Goal: Task Accomplishment & Management: Complete application form

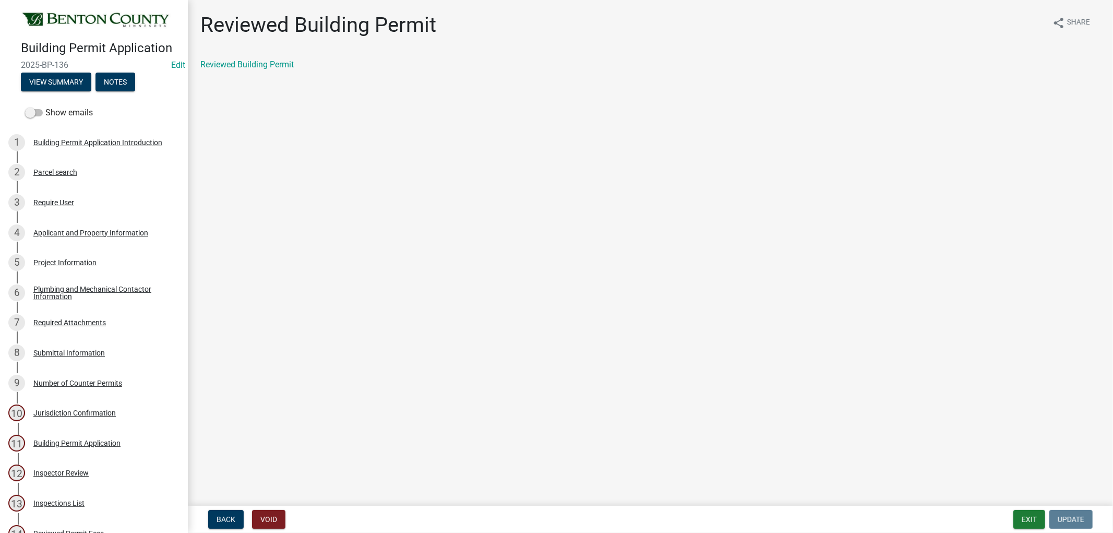
scroll to position [464, 0]
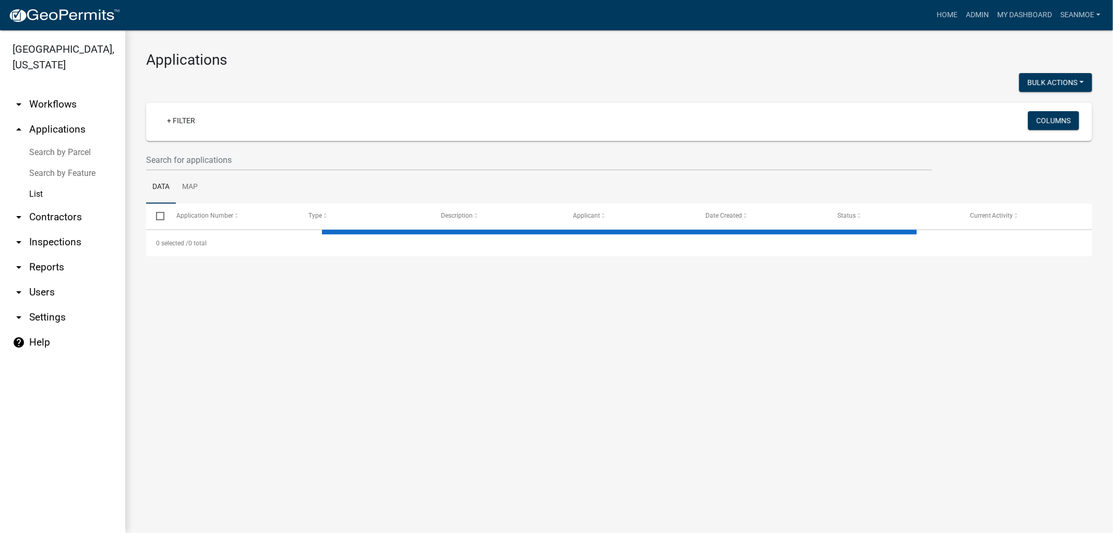
select select "1: 25"
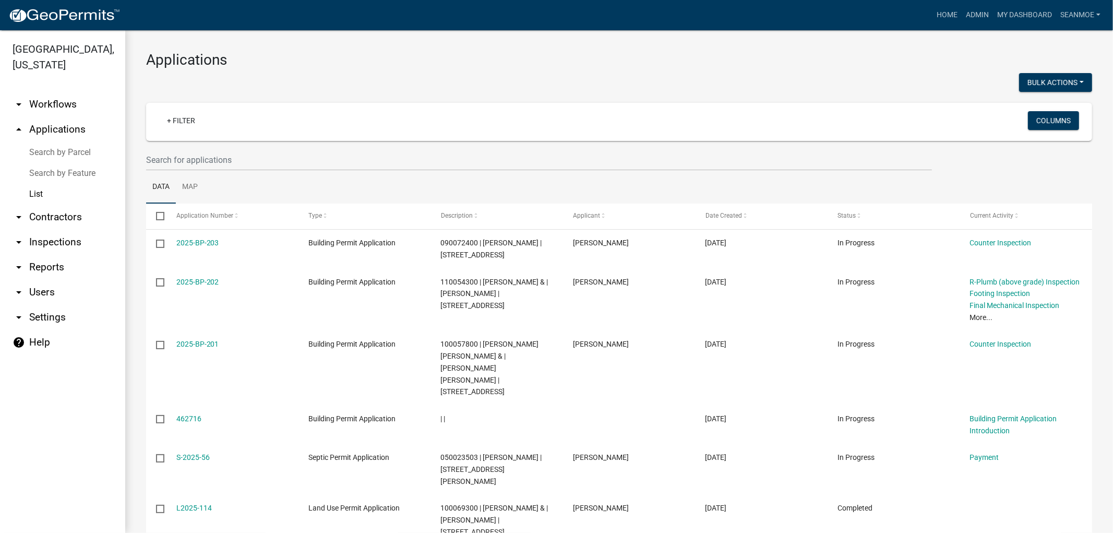
click at [54, 11] on img at bounding box center [64, 16] width 112 height 16
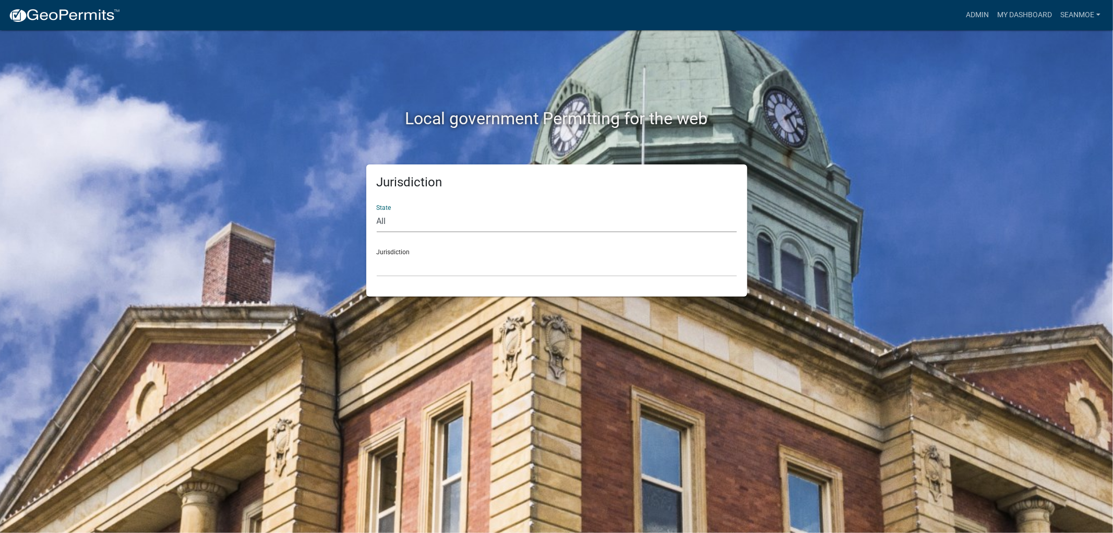
click at [420, 225] on select "All [US_STATE] [US_STATE] [US_STATE] [US_STATE] [US_STATE] [US_STATE] [US_STATE…" at bounding box center [557, 221] width 360 height 21
select select "[US_STATE]"
click at [377, 211] on select "All [US_STATE] [US_STATE] [US_STATE] [US_STATE] [US_STATE] [US_STATE] [US_STATE…" at bounding box center [557, 221] width 360 height 21
click at [422, 266] on select "[GEOGRAPHIC_DATA], [US_STATE] [GEOGRAPHIC_DATA], [US_STATE] [GEOGRAPHIC_DATA], …" at bounding box center [557, 265] width 360 height 21
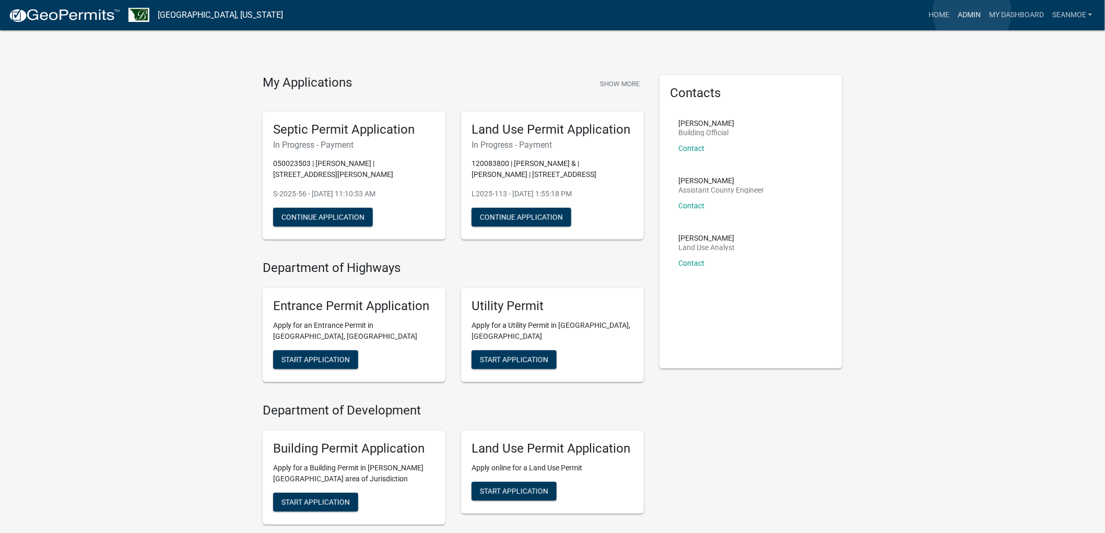
click at [972, 13] on link "Admin" at bounding box center [968, 15] width 31 height 20
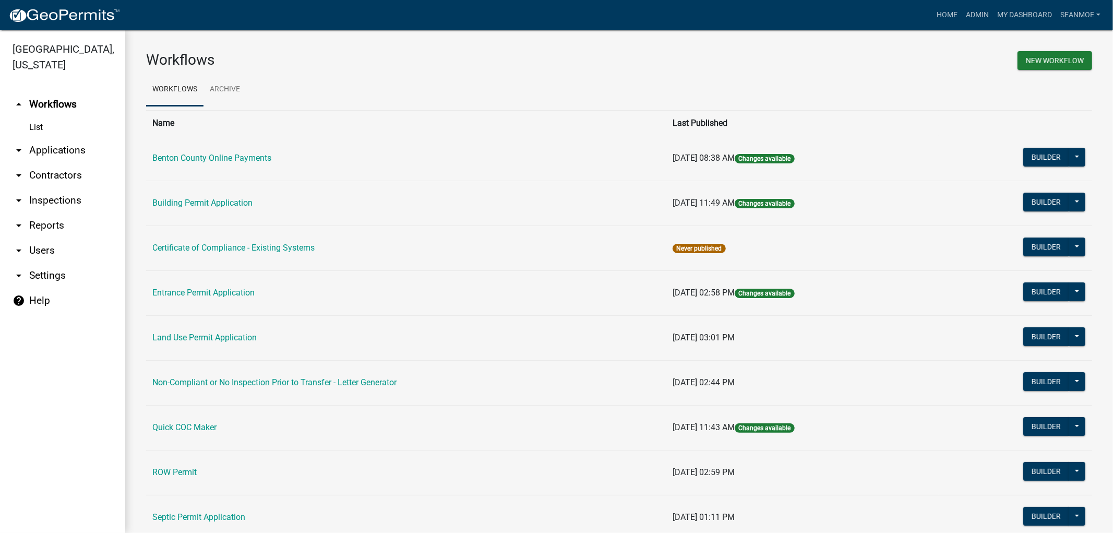
click at [66, 149] on link "arrow_drop_down Applications" at bounding box center [62, 150] width 125 height 25
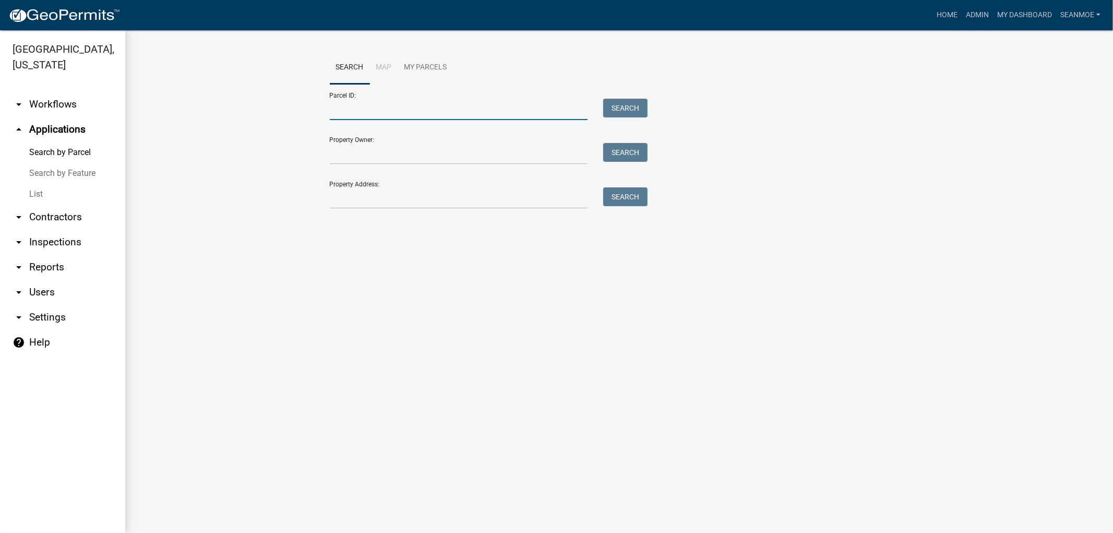
click at [366, 113] on input "Parcel ID:" at bounding box center [459, 109] width 258 height 21
click at [40, 17] on img at bounding box center [64, 16] width 112 height 16
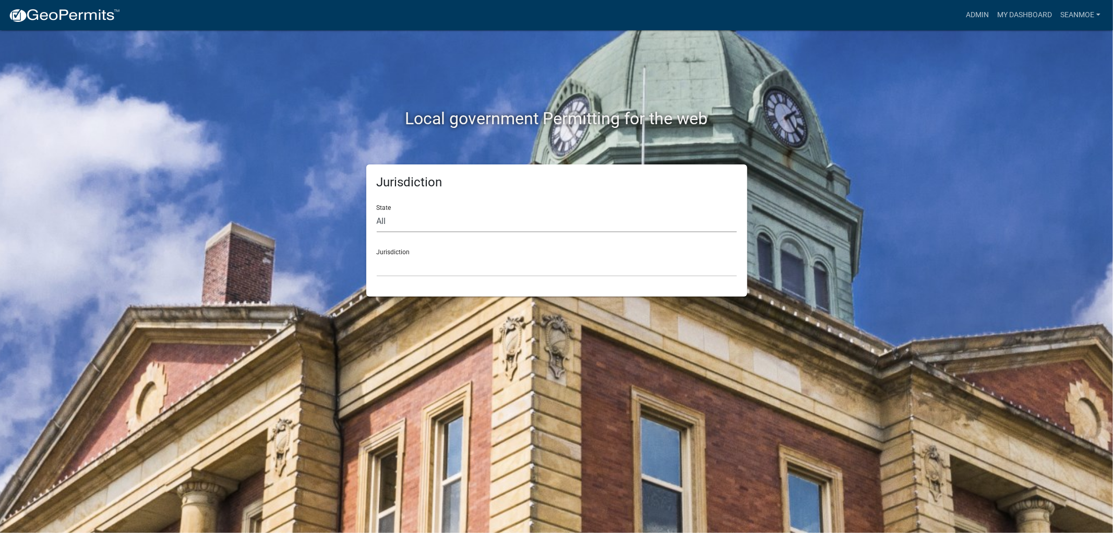
click at [470, 230] on select "All [US_STATE] [US_STATE] [US_STATE] [US_STATE] [US_STATE] [US_STATE] [US_STATE…" at bounding box center [557, 221] width 360 height 21
select select "[US_STATE]"
click at [377, 211] on select "All [US_STATE] [US_STATE] [US_STATE] [US_STATE] [US_STATE] [US_STATE] [US_STATE…" at bounding box center [557, 221] width 360 height 21
click at [409, 277] on div "Jurisdiction State All [US_STATE] [US_STATE] [US_STATE] [US_STATE] [US_STATE] […" at bounding box center [556, 230] width 381 height 132
click at [410, 275] on select "[GEOGRAPHIC_DATA], [US_STATE] [GEOGRAPHIC_DATA], [US_STATE] [GEOGRAPHIC_DATA], …" at bounding box center [557, 265] width 360 height 21
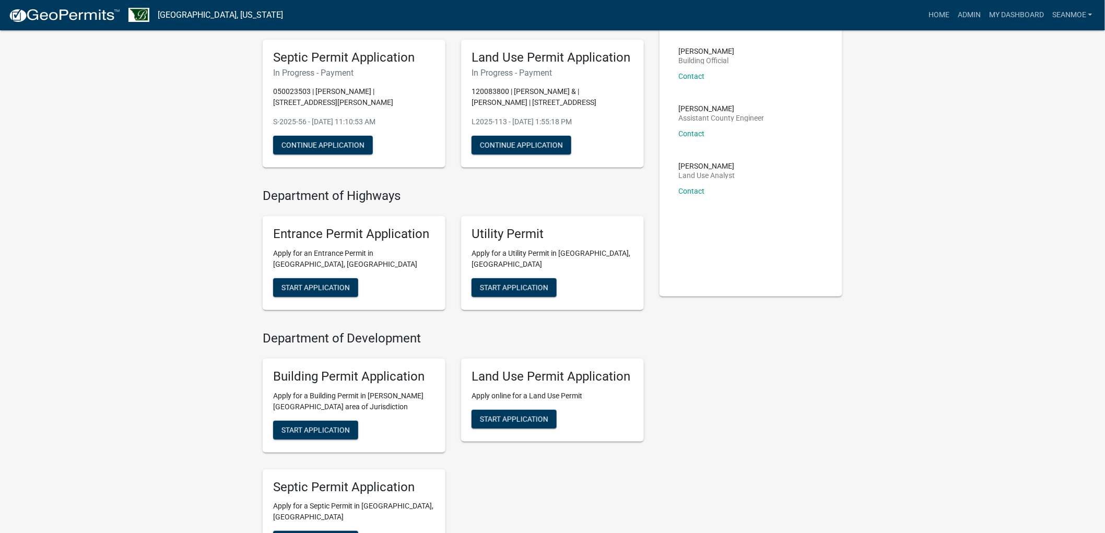
scroll to position [174, 0]
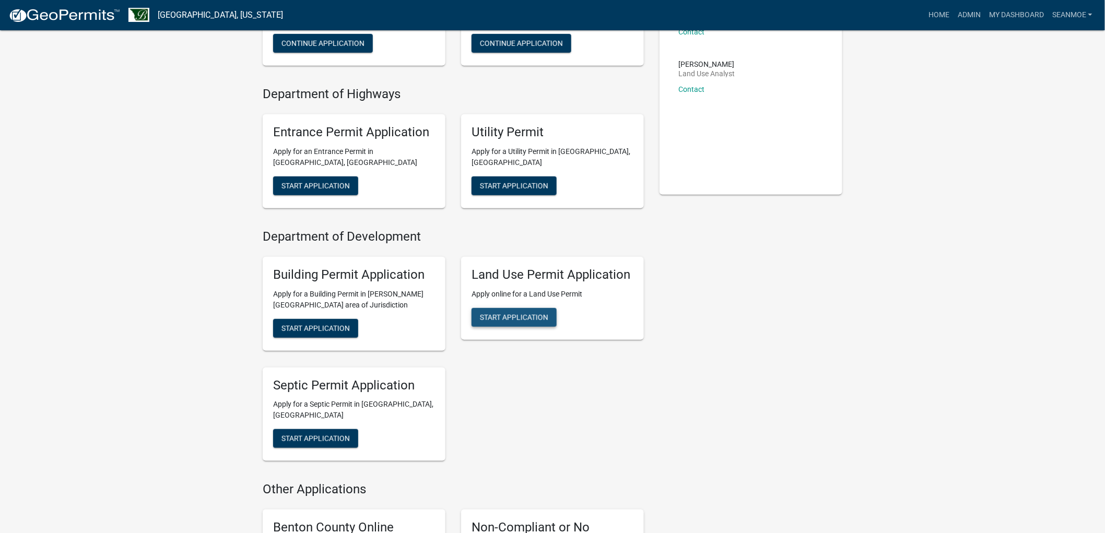
click at [523, 313] on span "Start Application" at bounding box center [514, 317] width 68 height 8
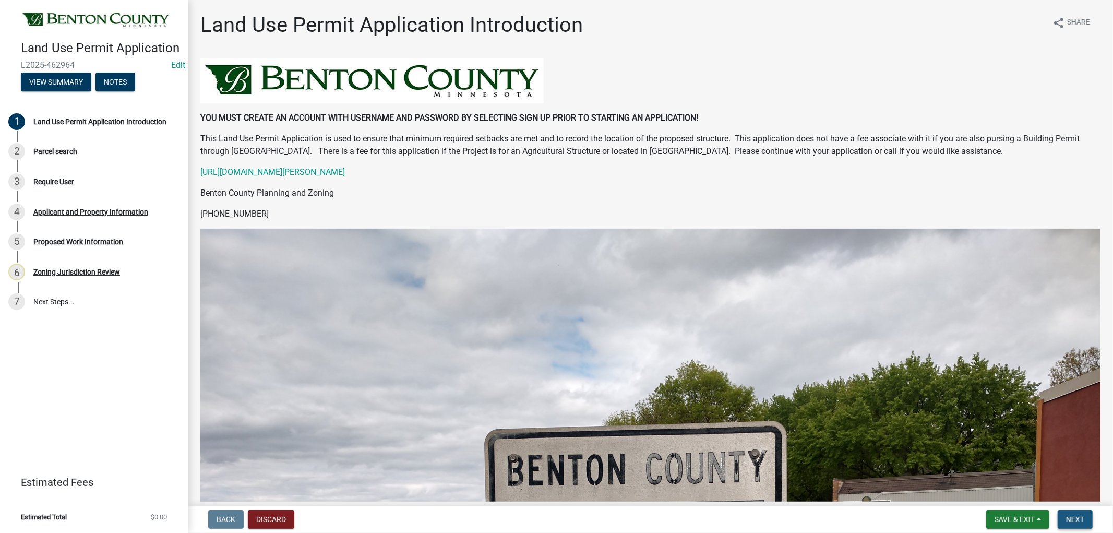
click at [1072, 515] on span "Next" at bounding box center [1075, 519] width 18 height 8
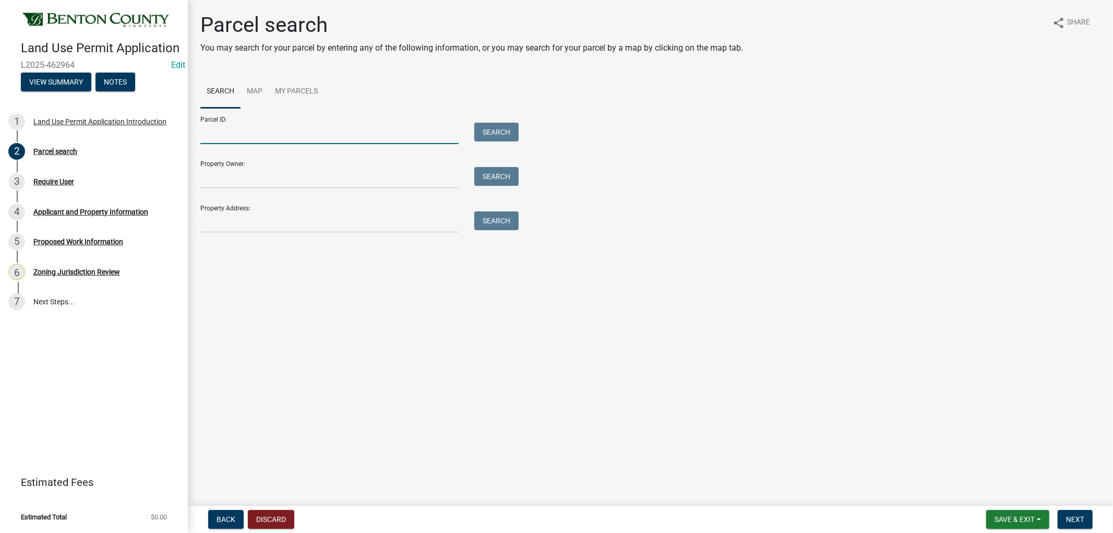
click at [241, 127] on input "Parcel ID:" at bounding box center [329, 133] width 258 height 21
type input "10001330"
drag, startPoint x: 487, startPoint y: 124, endPoint x: 481, endPoint y: 120, distance: 7.1
click at [481, 120] on div "Parcel ID: 10001330 Search" at bounding box center [356, 126] width 313 height 36
click at [492, 126] on button "Search" at bounding box center [496, 132] width 44 height 19
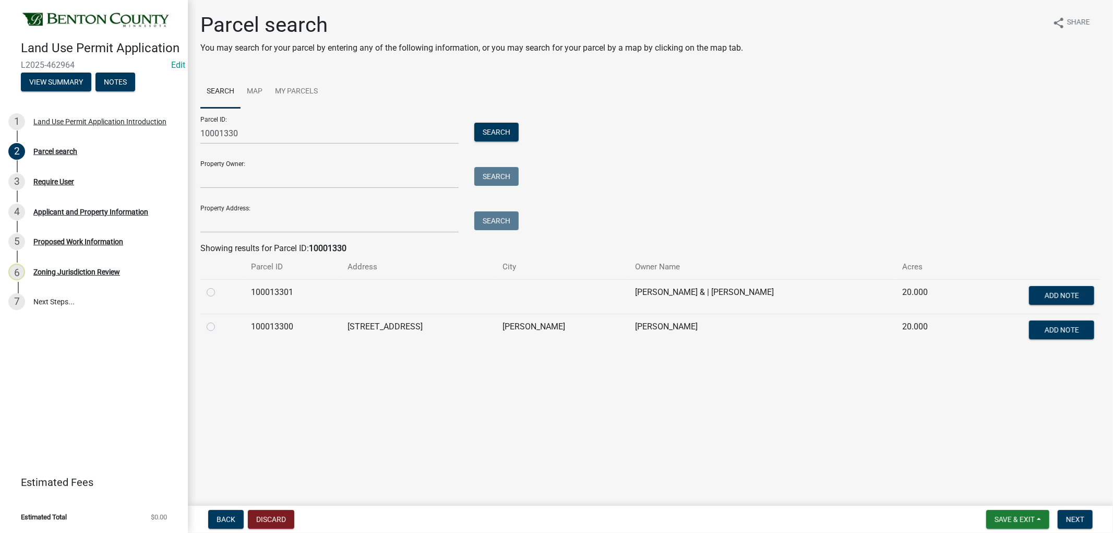
click at [219, 320] on label at bounding box center [219, 320] width 0 height 0
click at [219, 323] on input "radio" at bounding box center [222, 323] width 7 height 7
radio input "true"
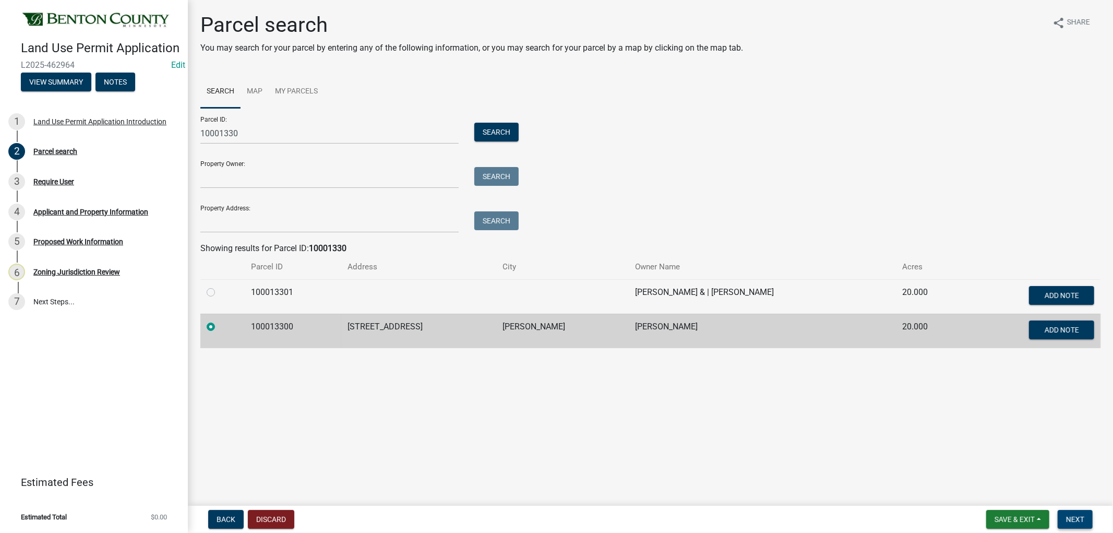
click at [1081, 518] on span "Next" at bounding box center [1075, 519] width 18 height 8
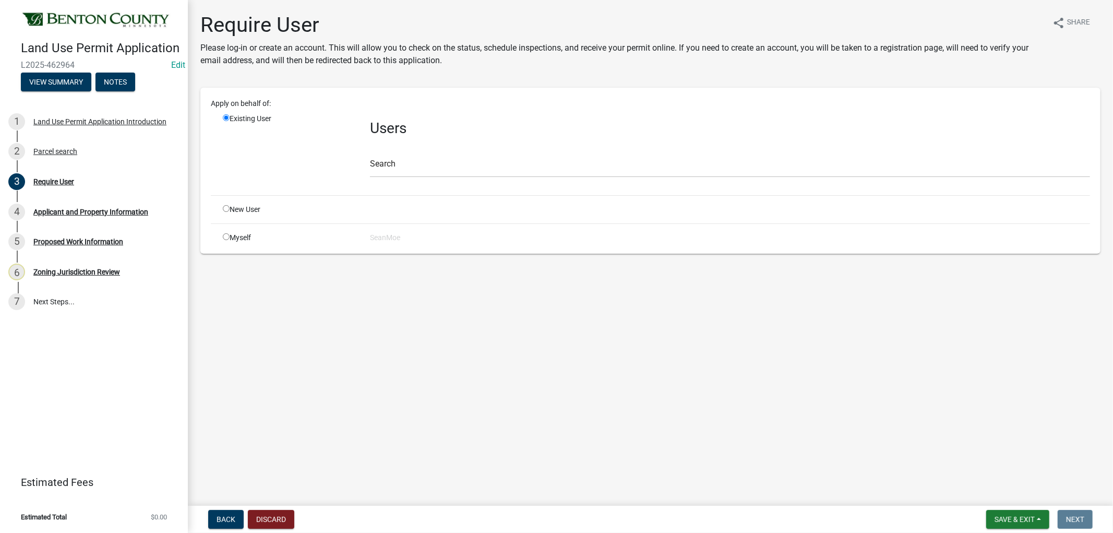
click at [226, 234] on input "radio" at bounding box center [226, 236] width 7 height 7
radio input "true"
radio input "false"
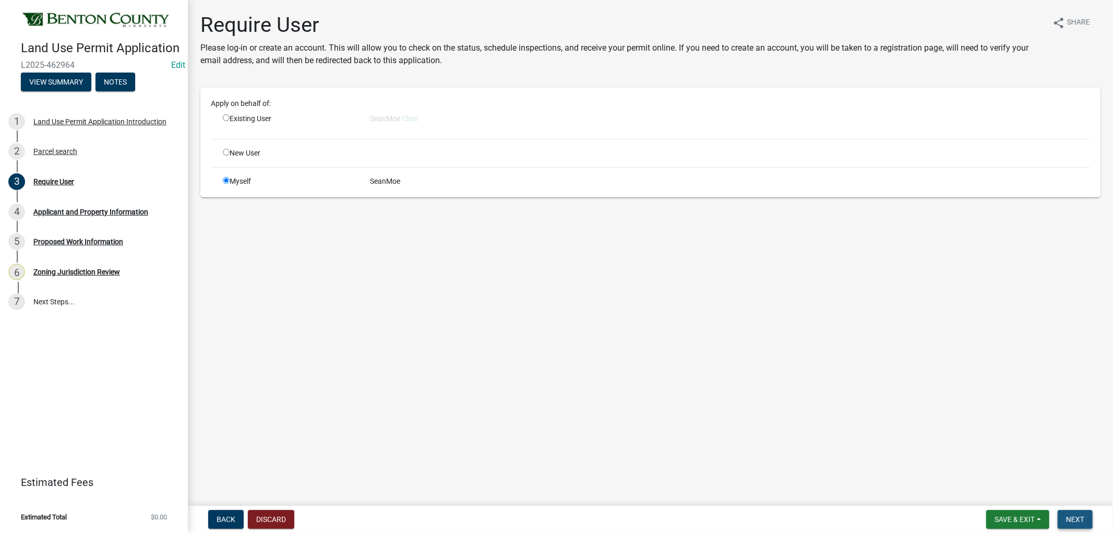
click at [1077, 515] on span "Next" at bounding box center [1075, 519] width 18 height 8
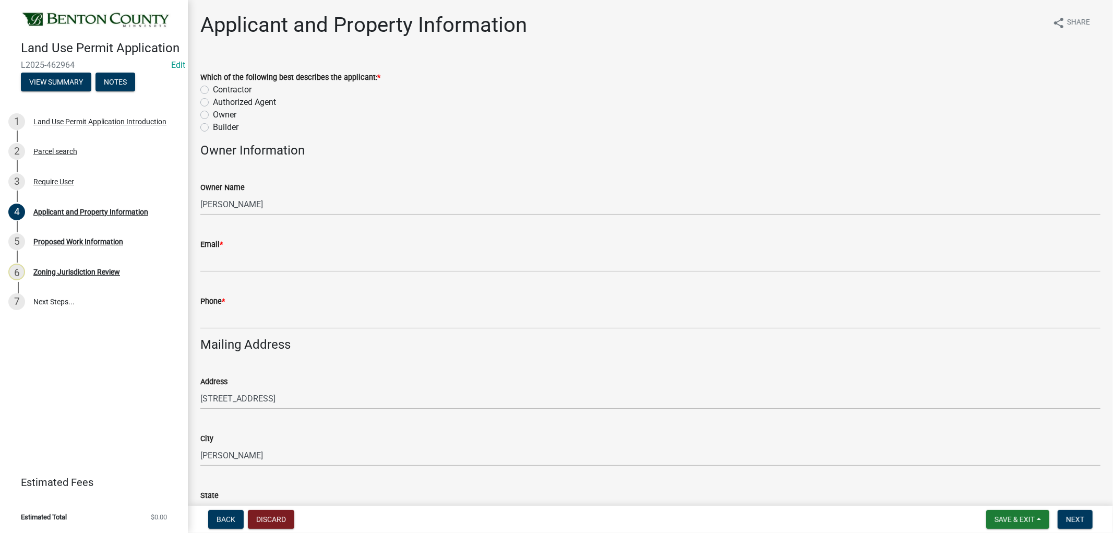
click at [196, 101] on div "Which of the following best describes the applicant: * Contractor Authorized Ag…" at bounding box center [651, 95] width 916 height 75
click at [213, 103] on label "Authorized Agent" at bounding box center [244, 102] width 63 height 13
click at [213, 103] on input "Authorized Agent" at bounding box center [216, 99] width 7 height 7
radio input "true"
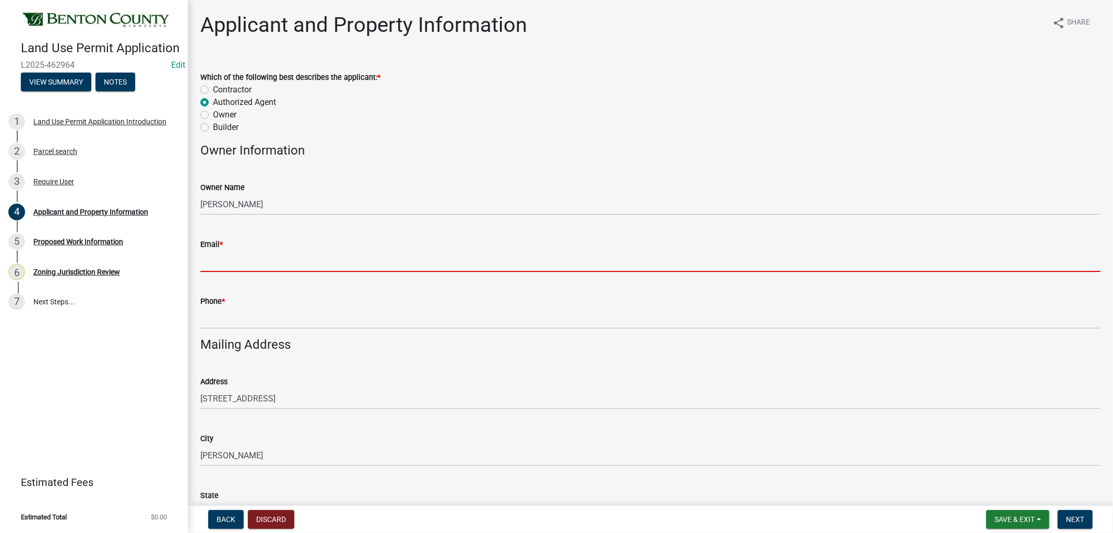
click at [225, 262] on input "Email *" at bounding box center [650, 261] width 900 height 21
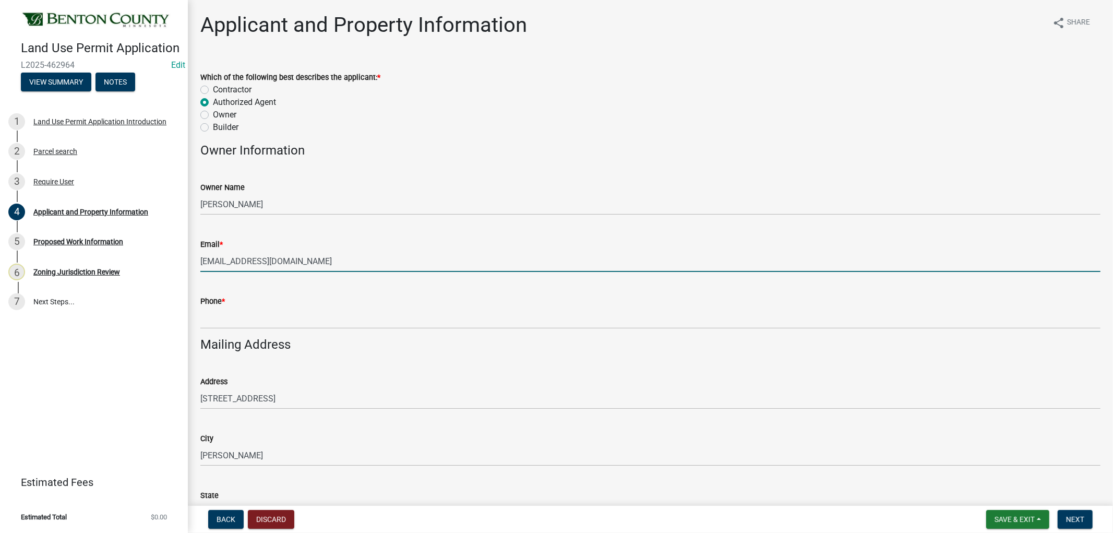
type input "[EMAIL_ADDRESS][DOMAIN_NAME]"
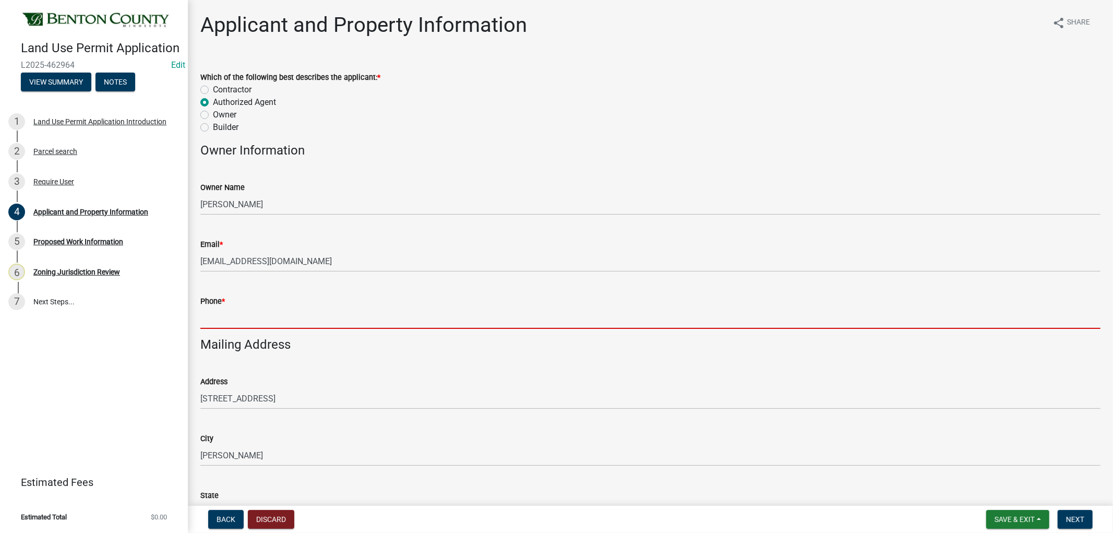
click at [243, 319] on input "Phone *" at bounding box center [650, 317] width 900 height 21
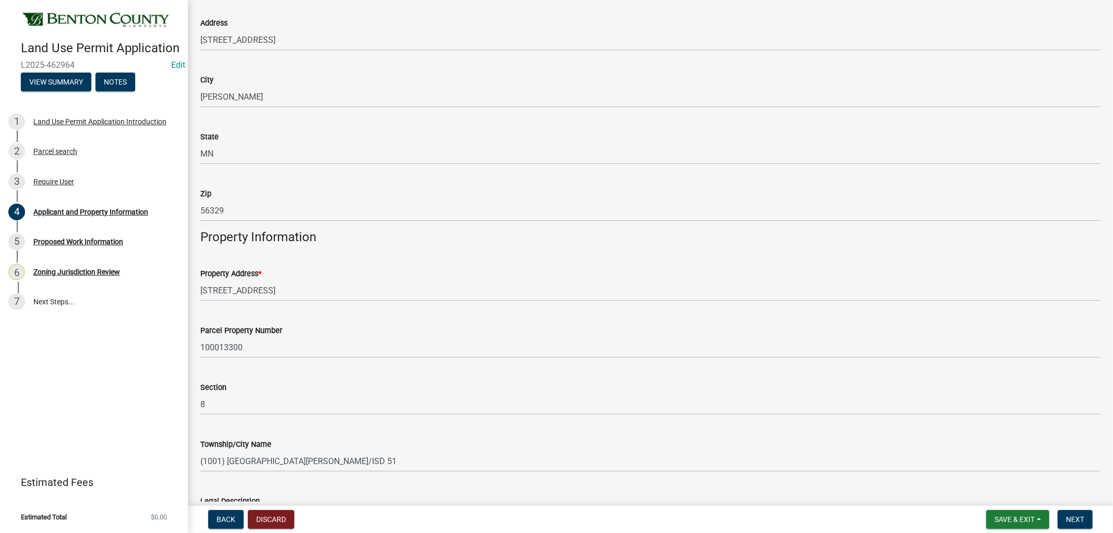
scroll to position [435, 0]
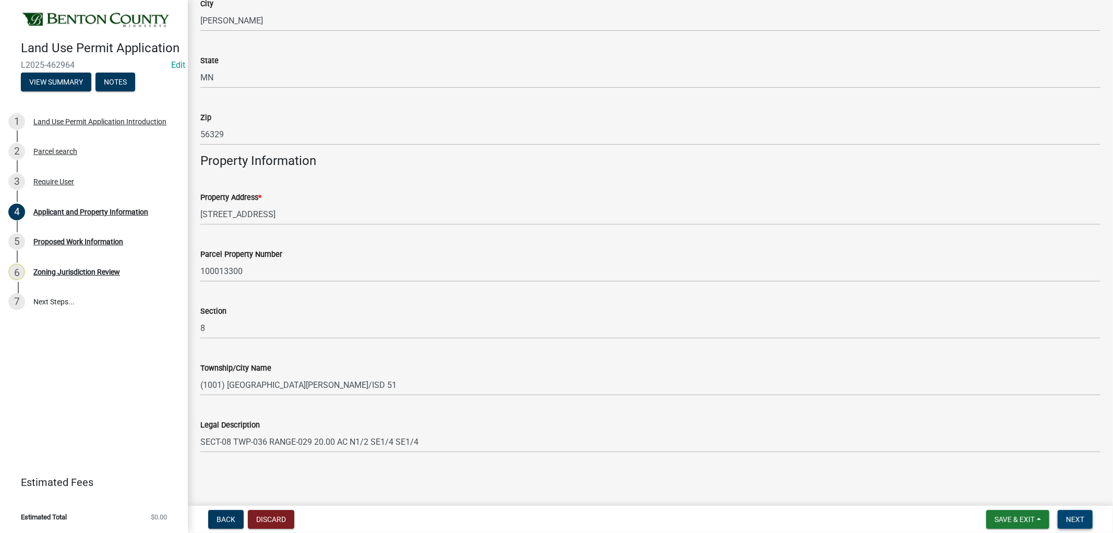
type input "[PHONE_NUMBER]"
click at [1085, 520] on button "Next" at bounding box center [1075, 519] width 35 height 19
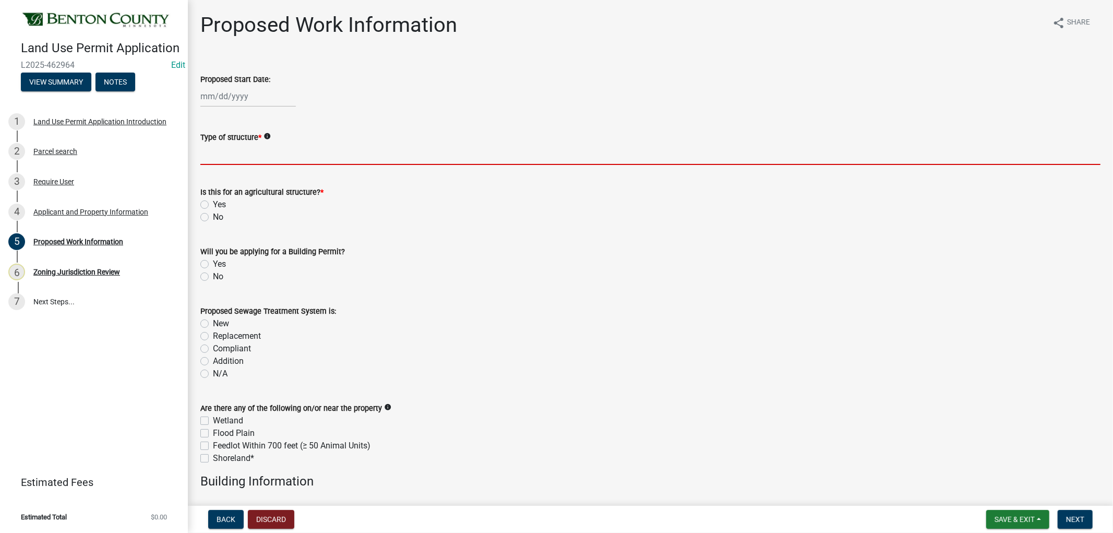
click at [263, 157] on input "Type of structure *" at bounding box center [650, 154] width 900 height 21
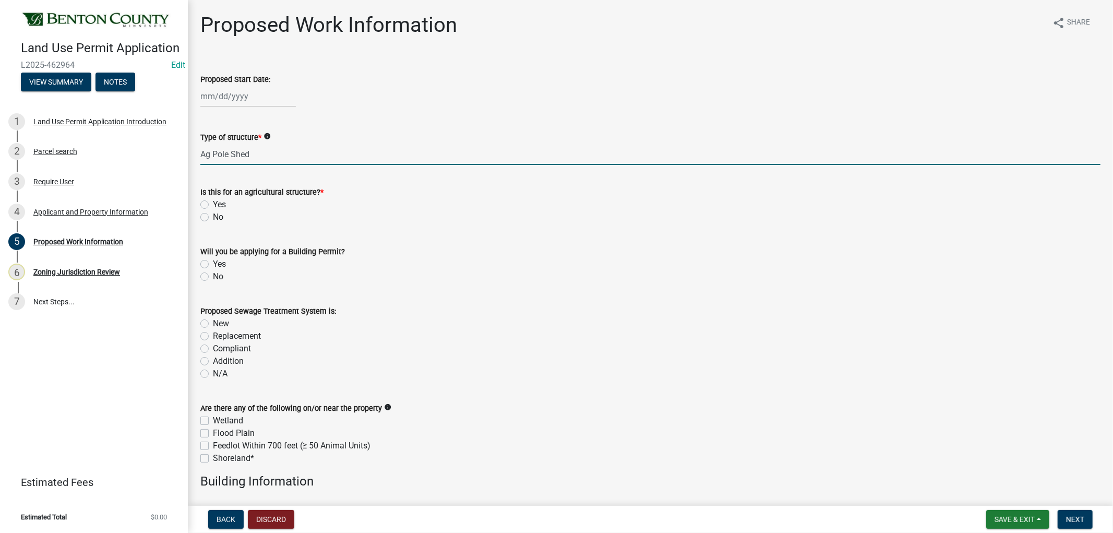
type input "Ag Pole Shed"
click at [397, 222] on div "No" at bounding box center [650, 217] width 900 height 13
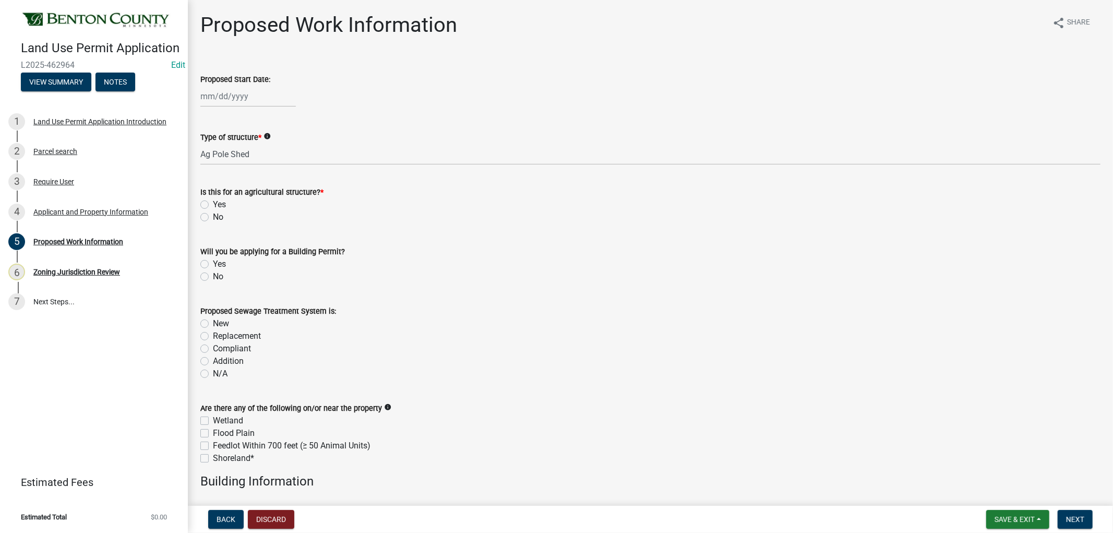
click at [213, 206] on label "Yes" at bounding box center [219, 204] width 13 height 13
click at [213, 205] on input "Yes" at bounding box center [216, 201] width 7 height 7
radio input "true"
click at [213, 277] on label "No" at bounding box center [218, 276] width 10 height 13
click at [213, 277] on input "No" at bounding box center [216, 273] width 7 height 7
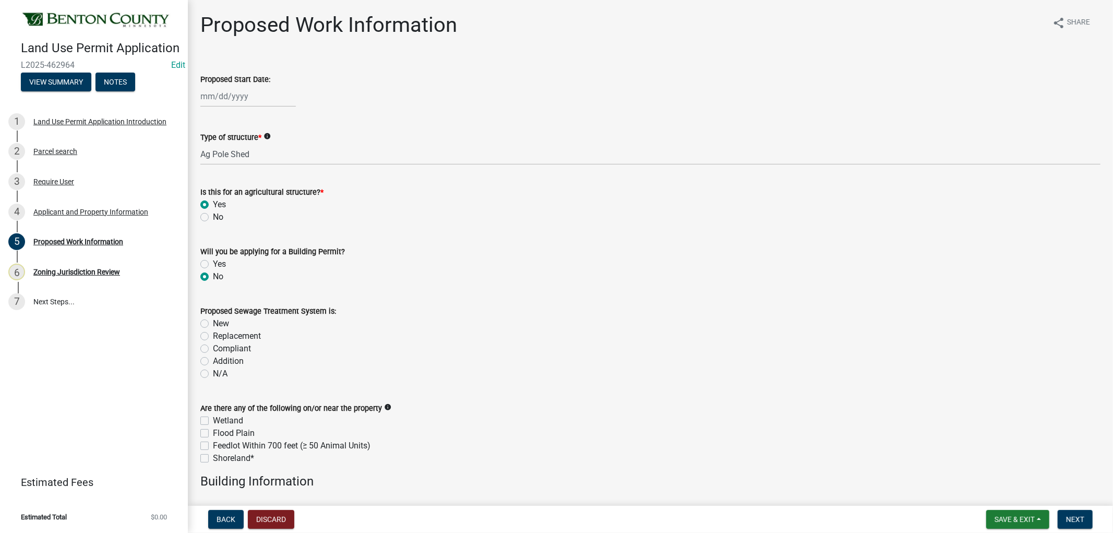
radio input "true"
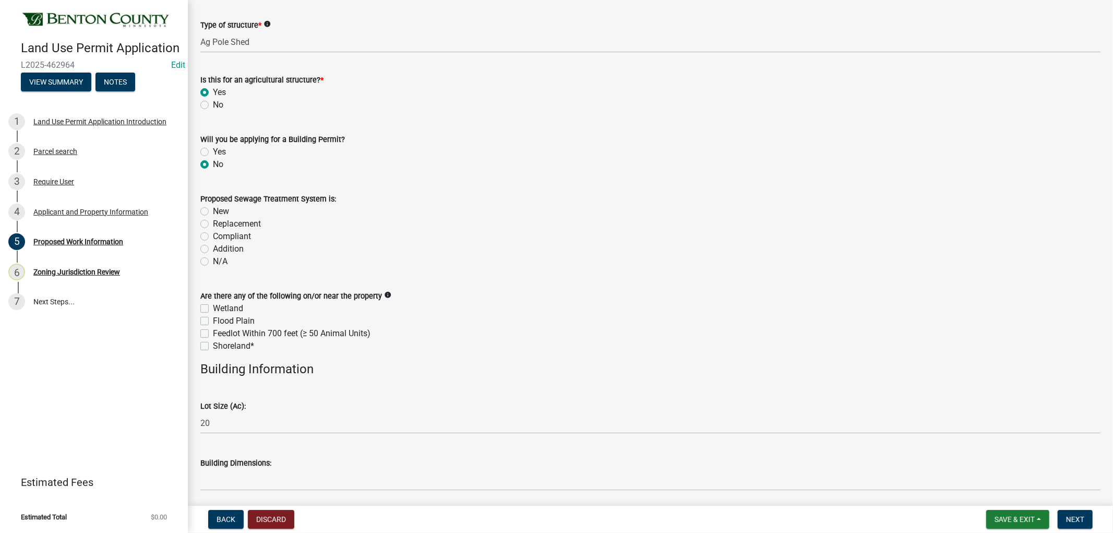
scroll to position [116, 0]
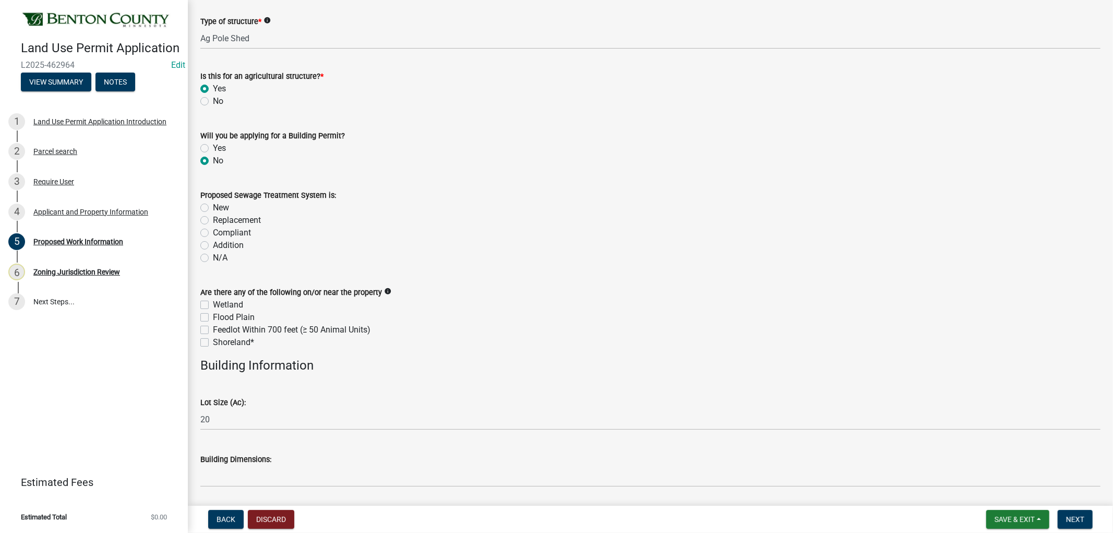
click at [213, 257] on label "N/A" at bounding box center [220, 258] width 15 height 13
click at [213, 257] on input "N/A" at bounding box center [216, 255] width 7 height 7
radio input "true"
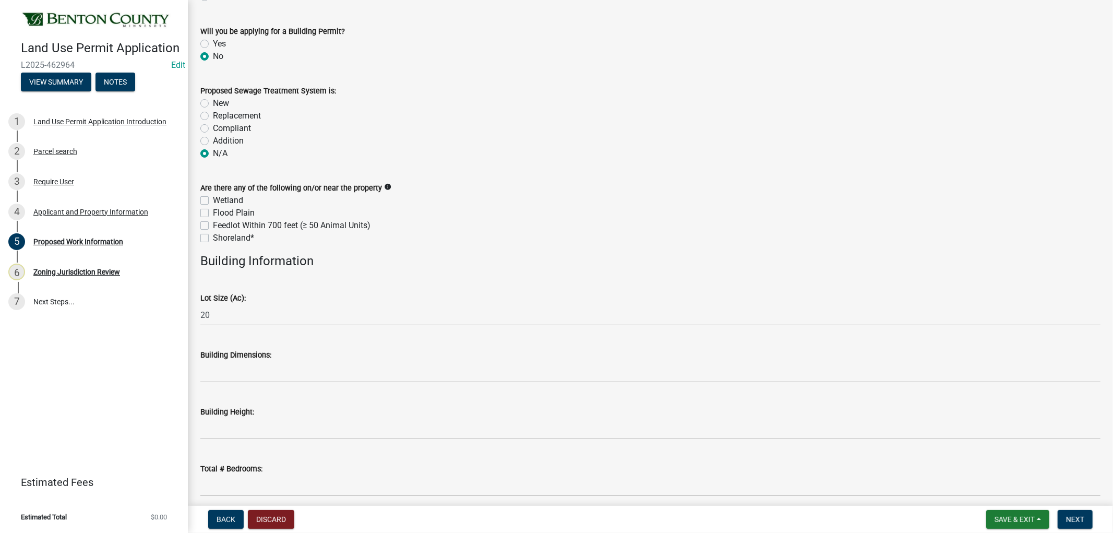
scroll to position [232, 0]
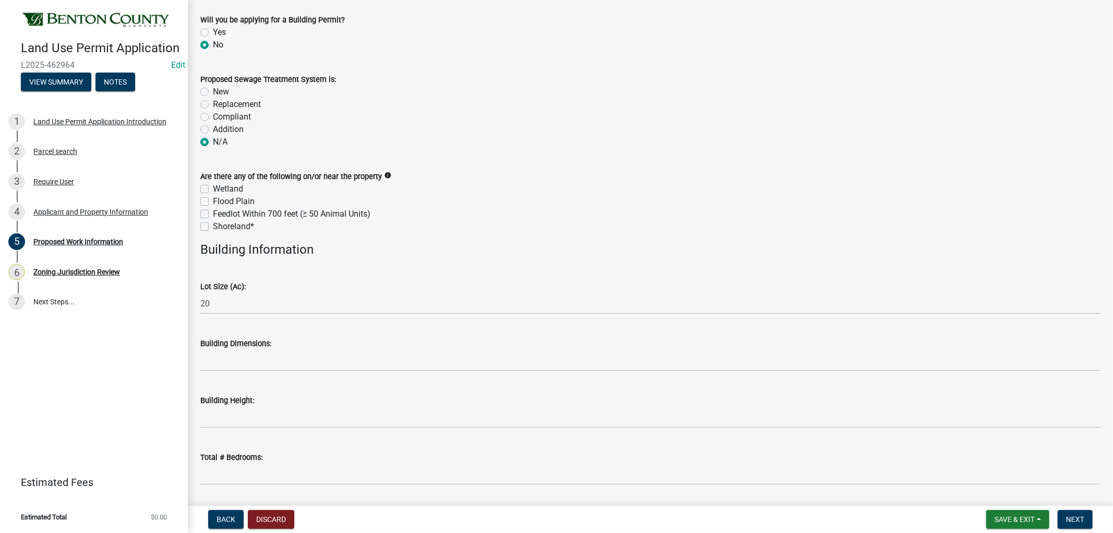
click at [213, 186] on label "Wetland" at bounding box center [228, 189] width 30 height 13
click at [213, 186] on input "Wetland" at bounding box center [216, 186] width 7 height 7
checkbox input "true"
checkbox input "false"
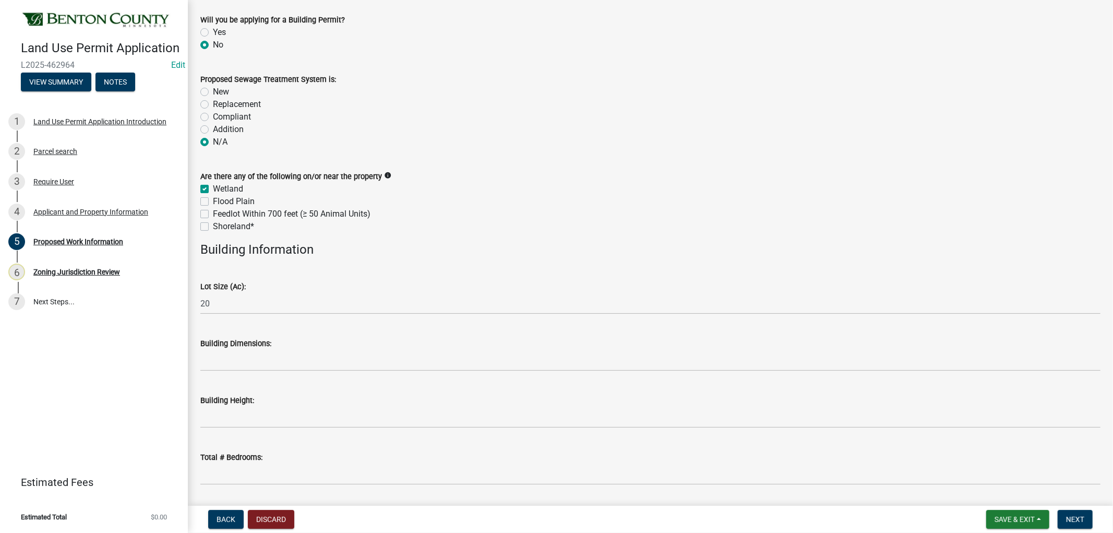
checkbox input "false"
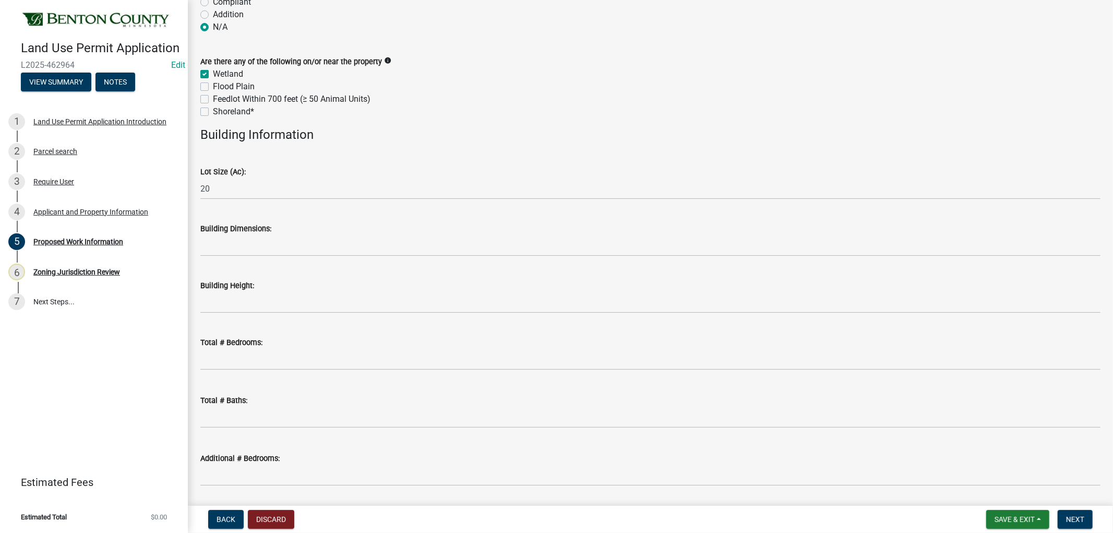
scroll to position [348, 0]
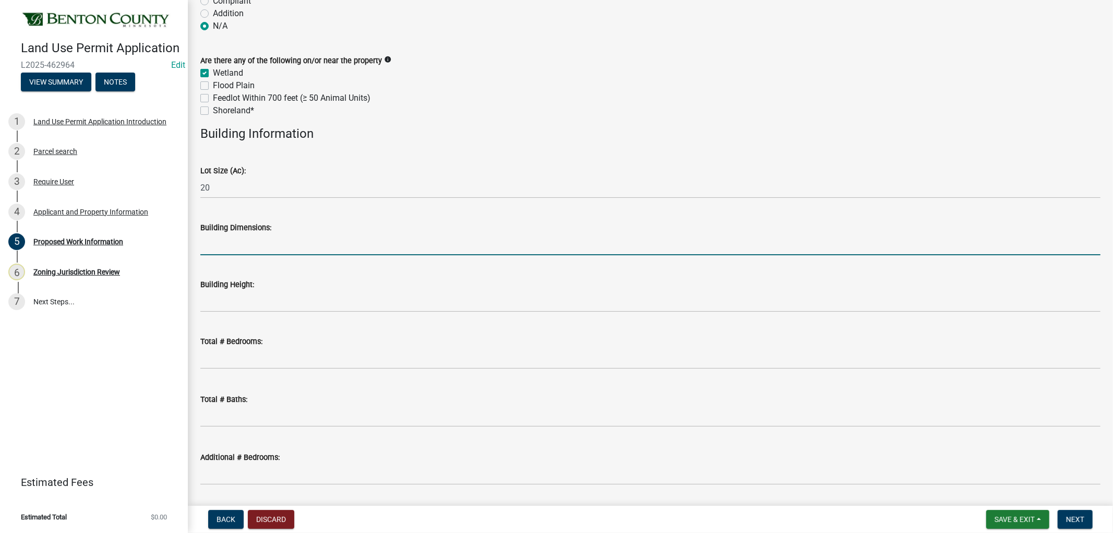
click at [210, 247] on input "Building Dimensions:" at bounding box center [650, 244] width 900 height 21
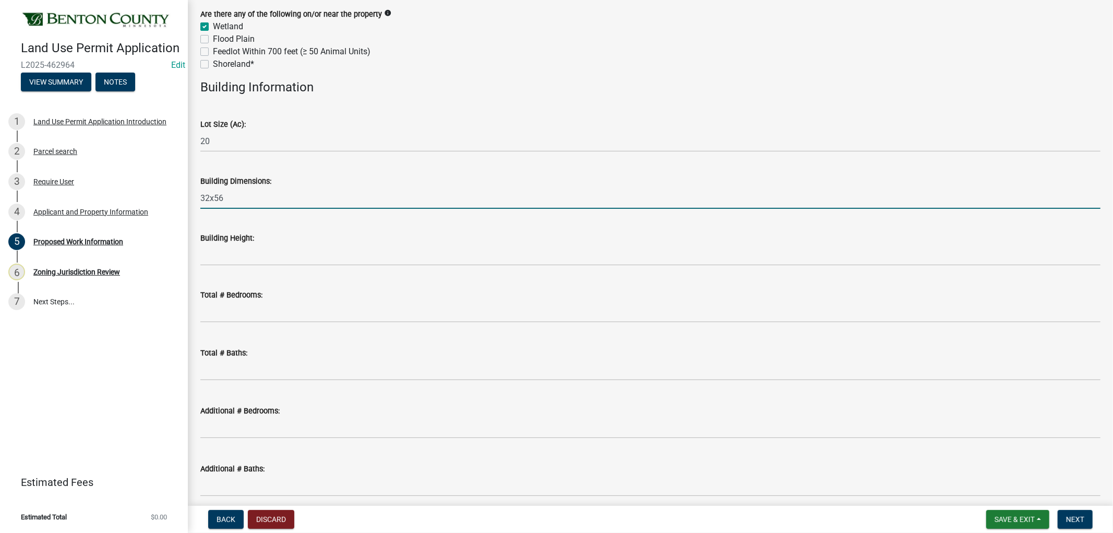
scroll to position [464, 0]
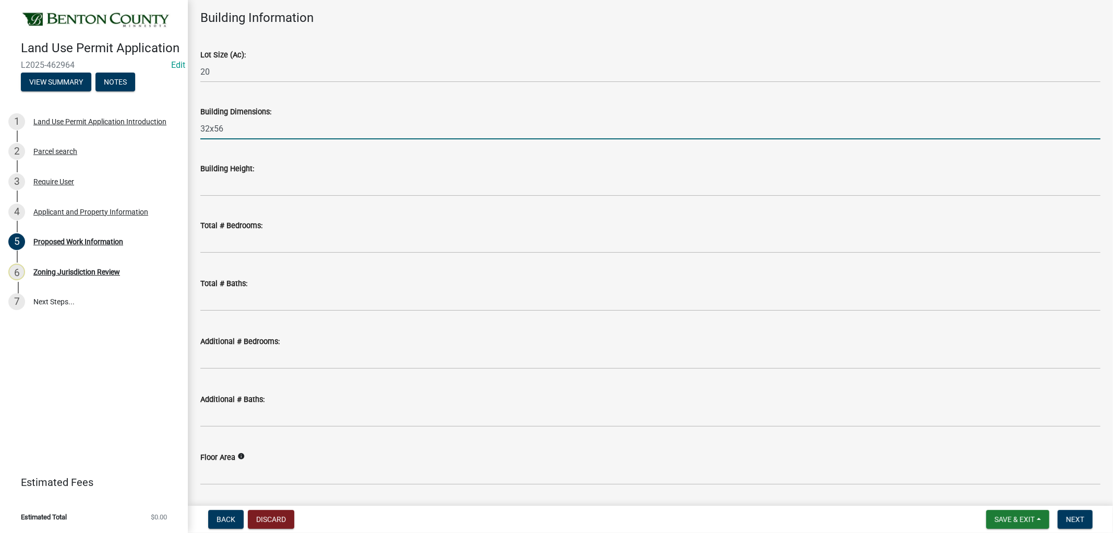
type input "32x56"
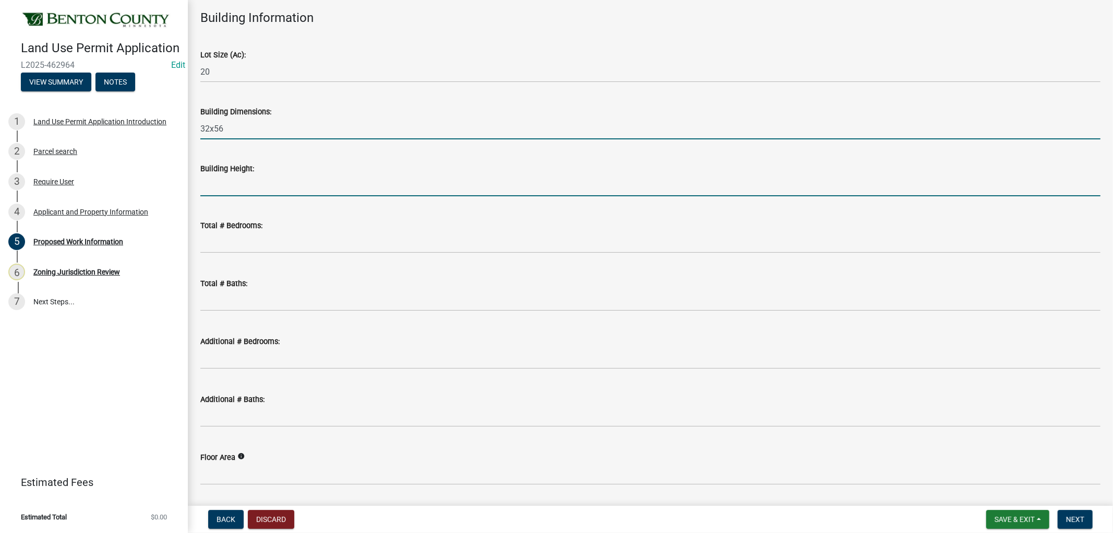
click at [259, 192] on input "Building Height:" at bounding box center [650, 185] width 900 height 21
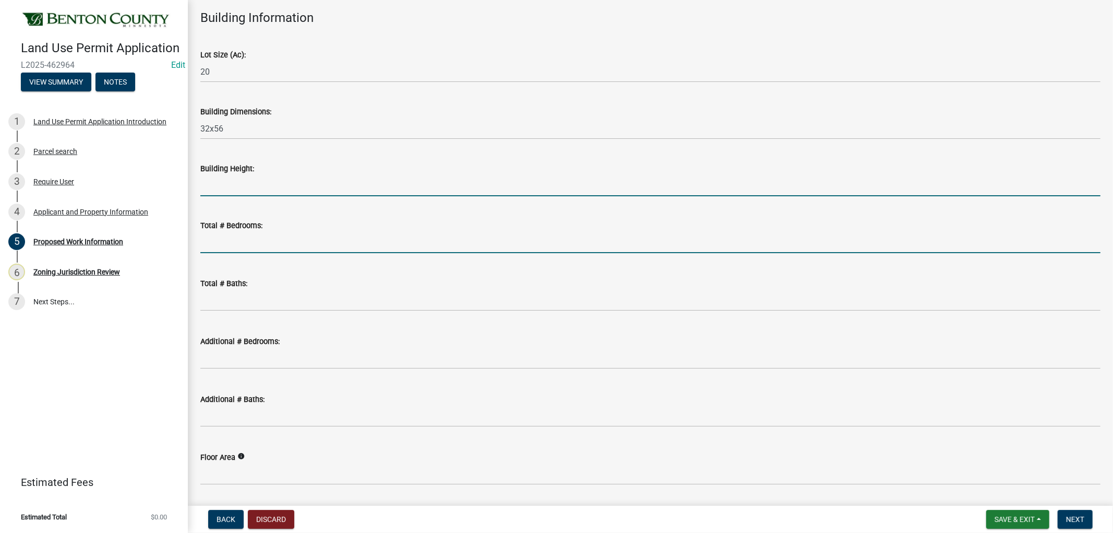
click at [211, 242] on input "text" at bounding box center [650, 242] width 900 height 21
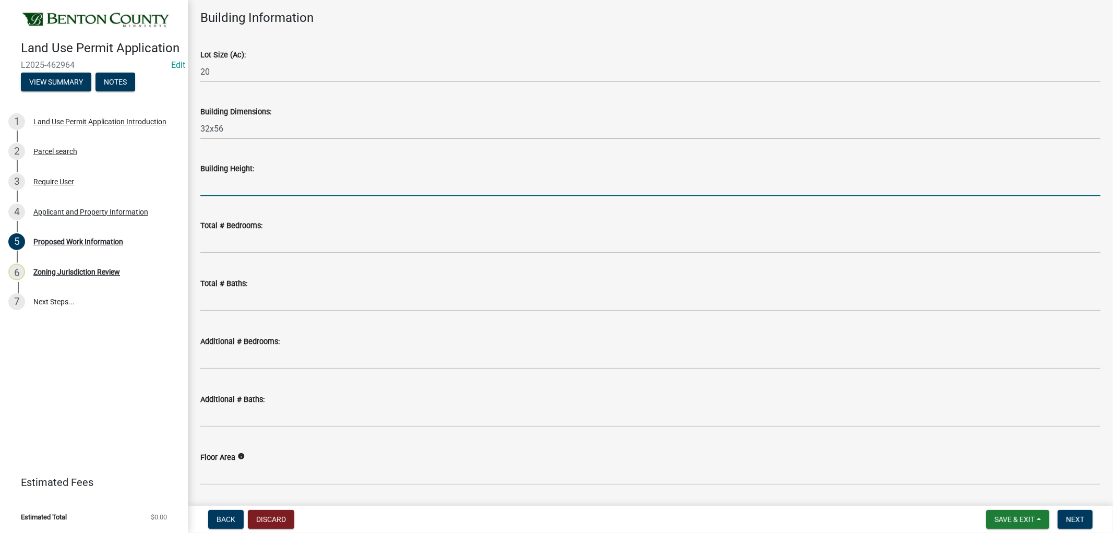
click at [231, 177] on input "Building Height:" at bounding box center [650, 185] width 900 height 21
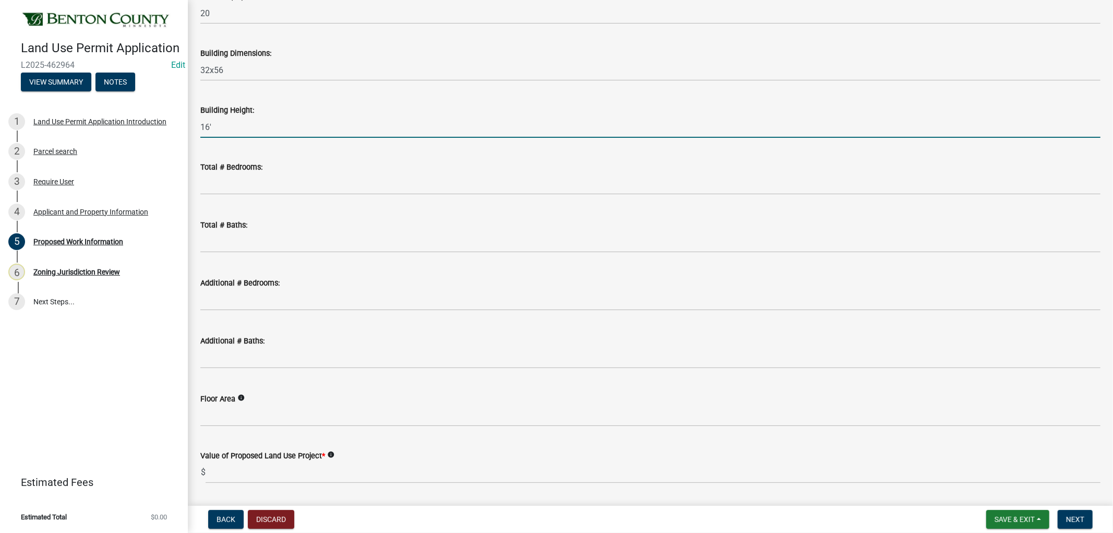
scroll to position [553, 0]
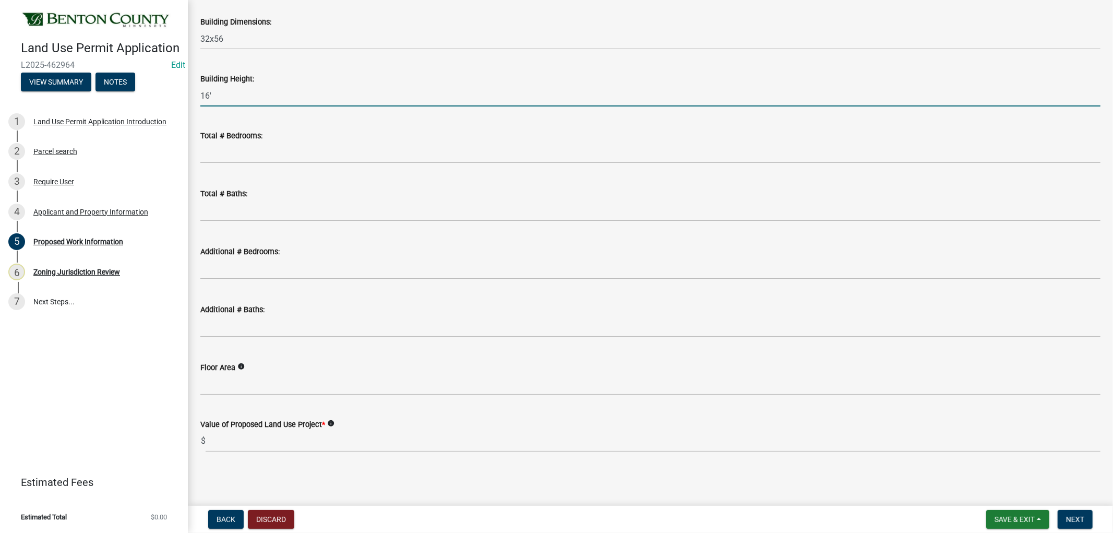
type input "16'"
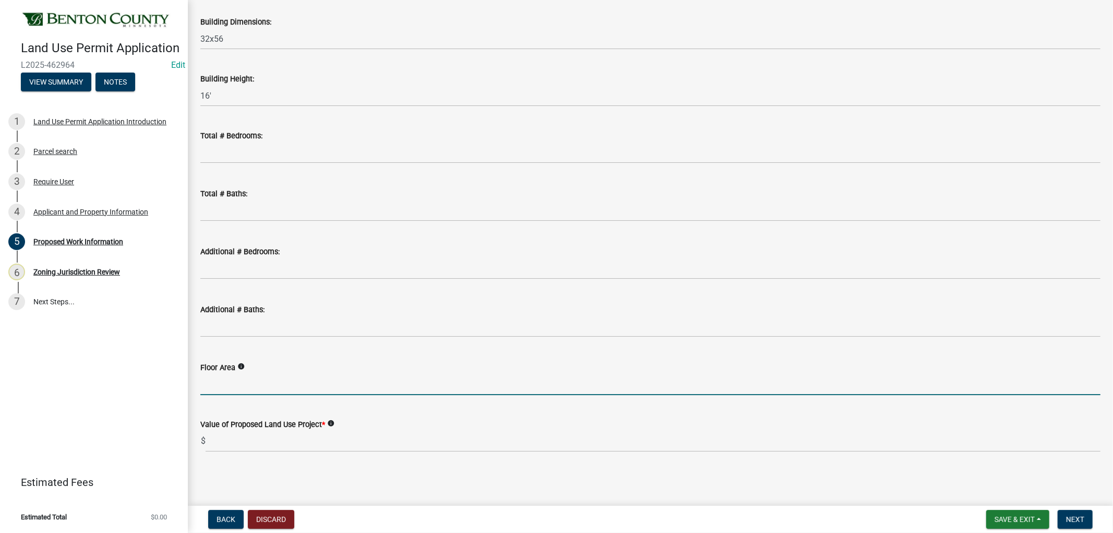
click at [238, 385] on input "Floor Area" at bounding box center [650, 384] width 900 height 21
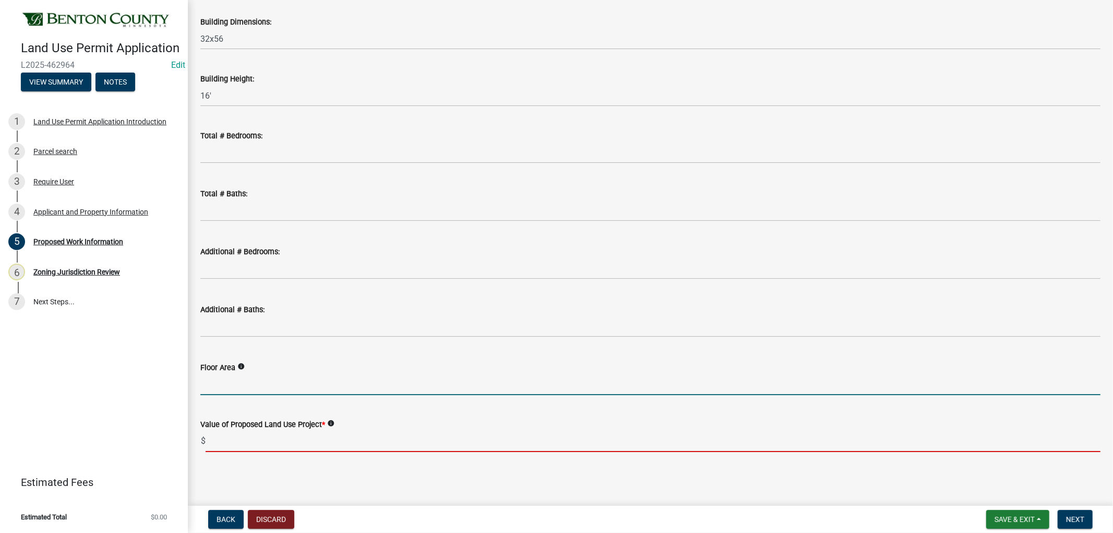
click at [245, 447] on input "text" at bounding box center [653, 441] width 895 height 21
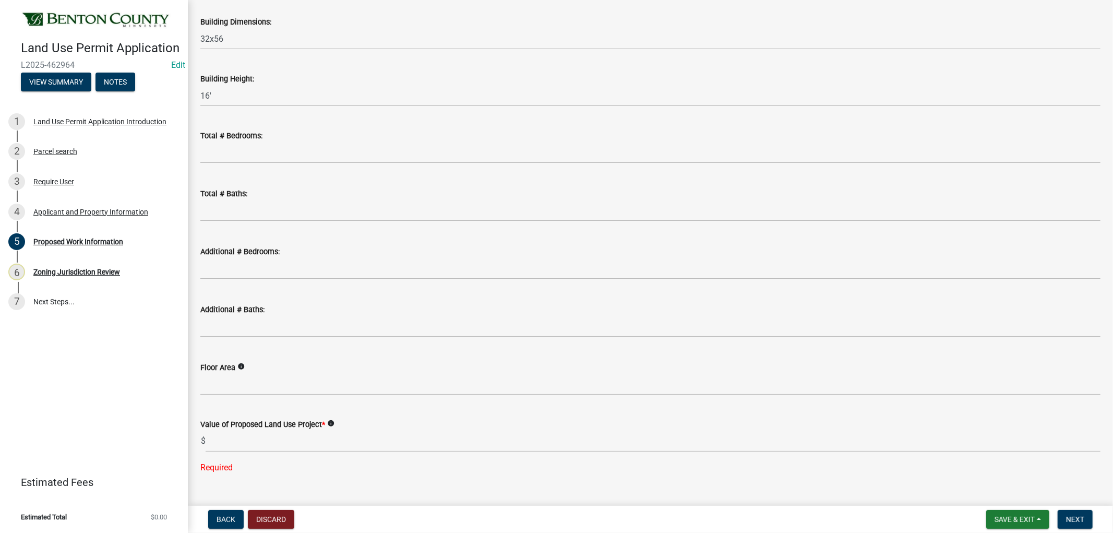
click at [371, 478] on main "Proposed Work Information share Share Proposed Start Date: Type of structure * …" at bounding box center [650, 251] width 925 height 502
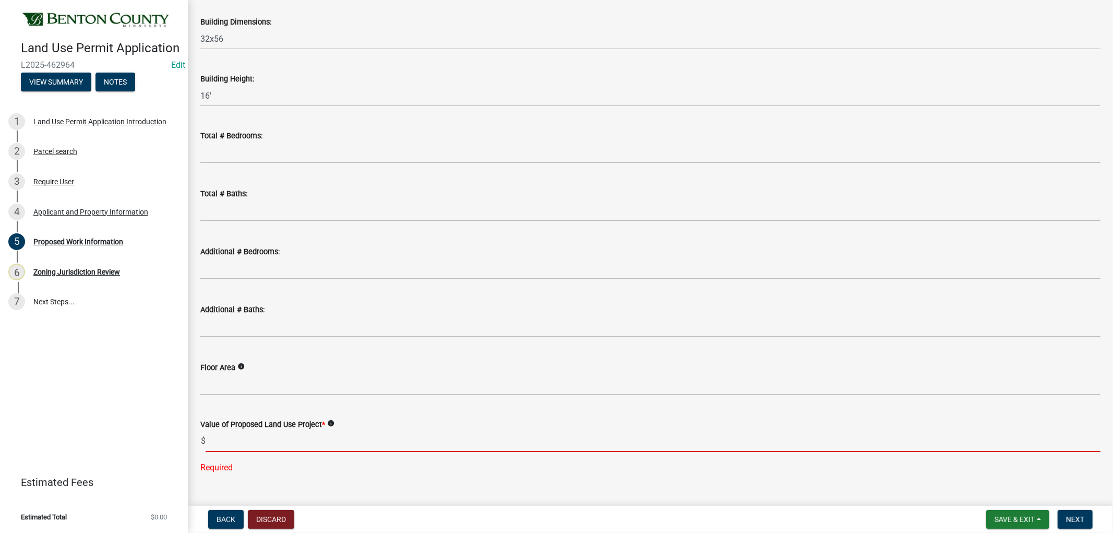
click at [230, 443] on input "text" at bounding box center [653, 441] width 895 height 21
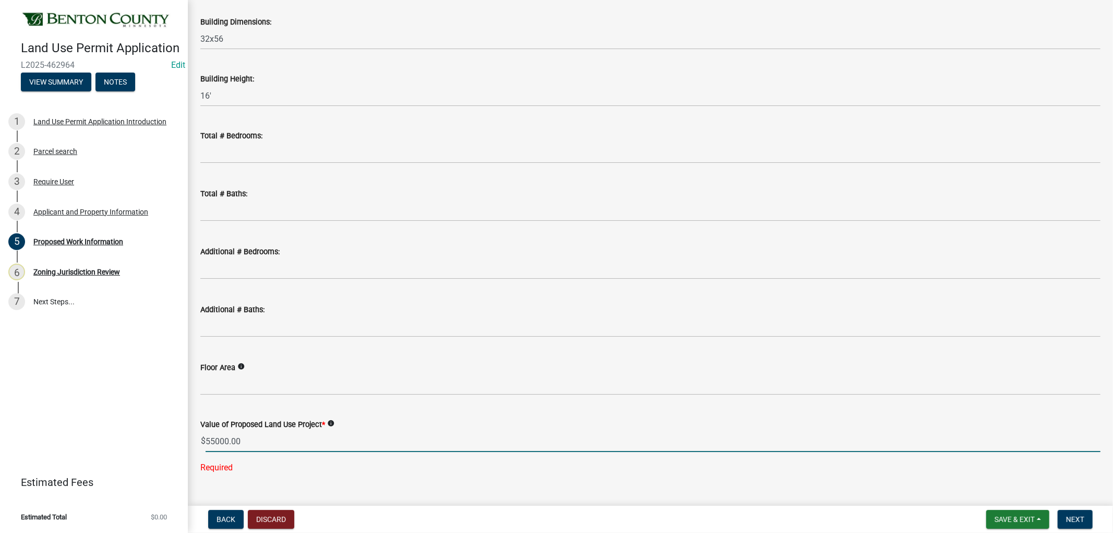
type input "55000"
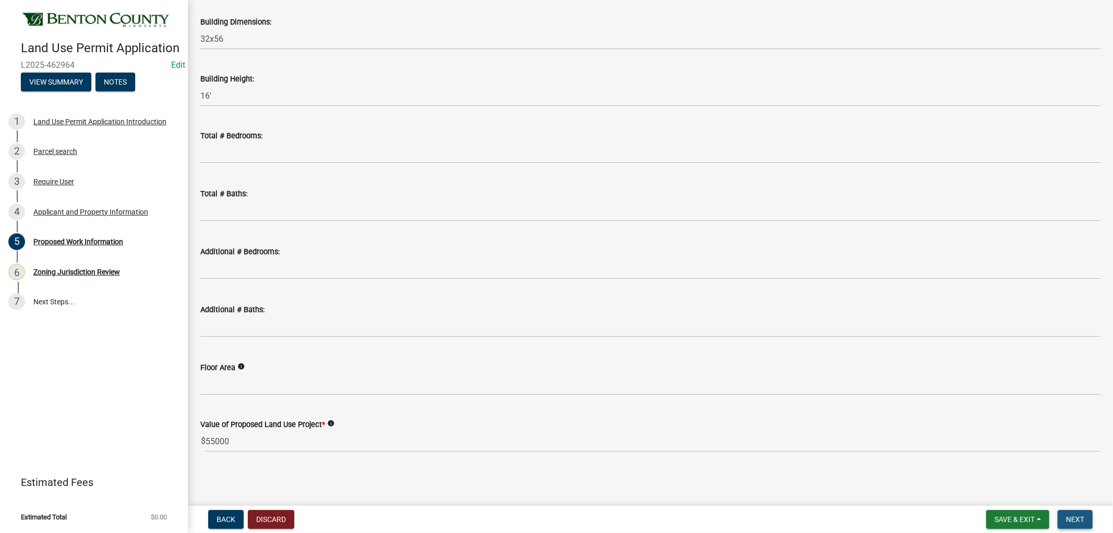
click at [1089, 512] on button "Next" at bounding box center [1075, 519] width 35 height 19
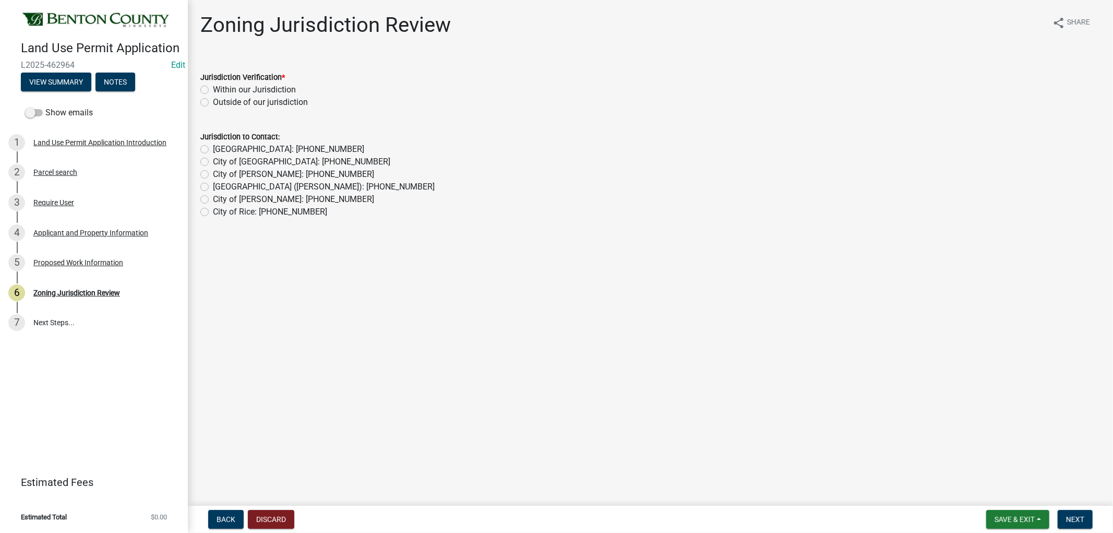
drag, startPoint x: 206, startPoint y: 88, endPoint x: 200, endPoint y: 71, distance: 17.5
click at [213, 88] on label "Within our Jurisdiction" at bounding box center [254, 90] width 83 height 13
click at [213, 88] on input "Within our Jurisdiction" at bounding box center [216, 87] width 7 height 7
radio input "true"
click at [1074, 518] on span "Next" at bounding box center [1075, 519] width 18 height 8
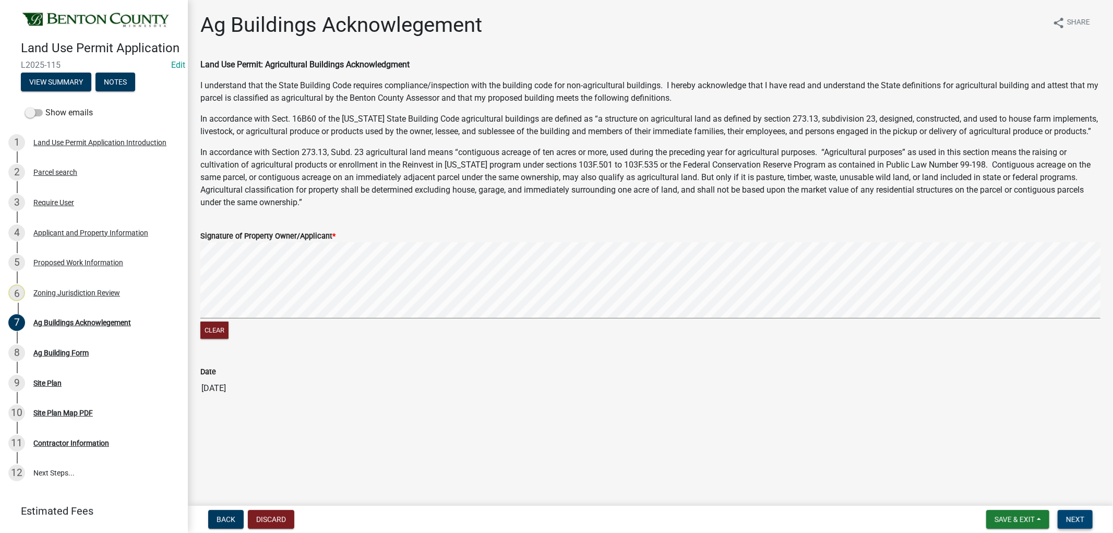
click at [1084, 517] on span "Next" at bounding box center [1075, 519] width 18 height 8
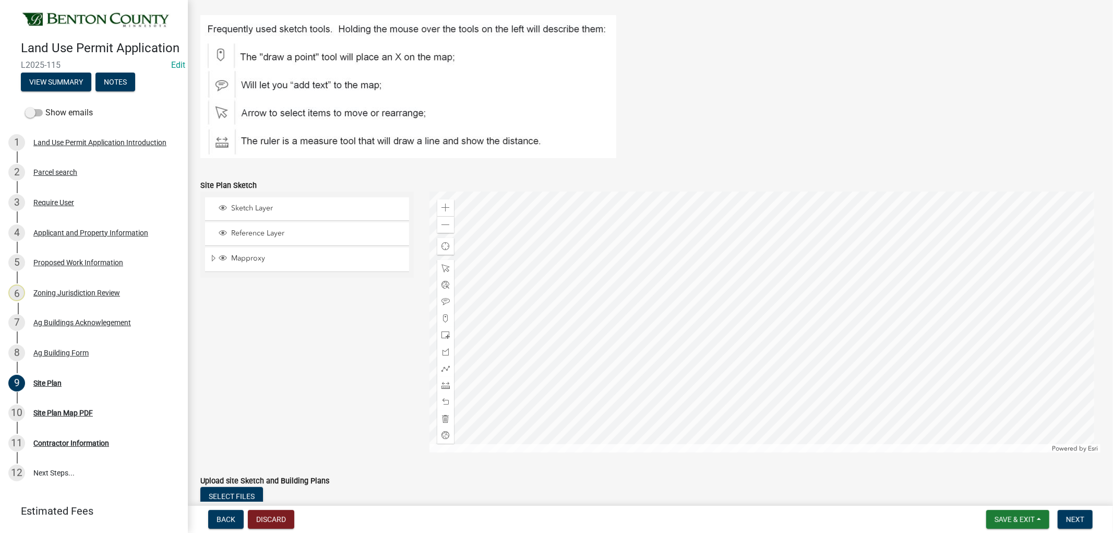
scroll to position [291, 0]
click at [444, 317] on span at bounding box center [446, 317] width 8 height 8
click at [793, 292] on div at bounding box center [765, 320] width 671 height 261
click at [1079, 520] on span "Next" at bounding box center [1075, 519] width 18 height 8
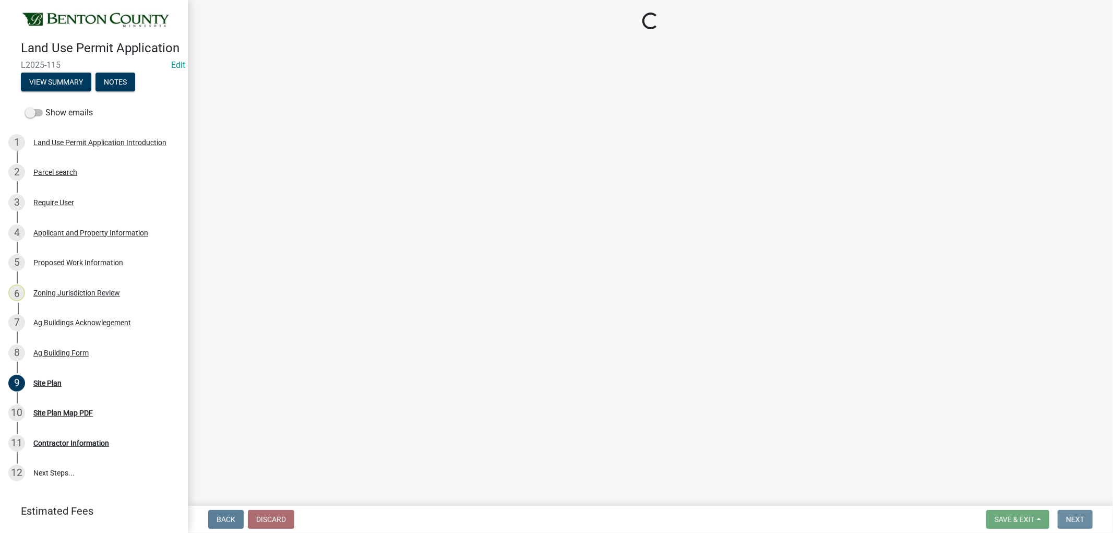
scroll to position [0, 0]
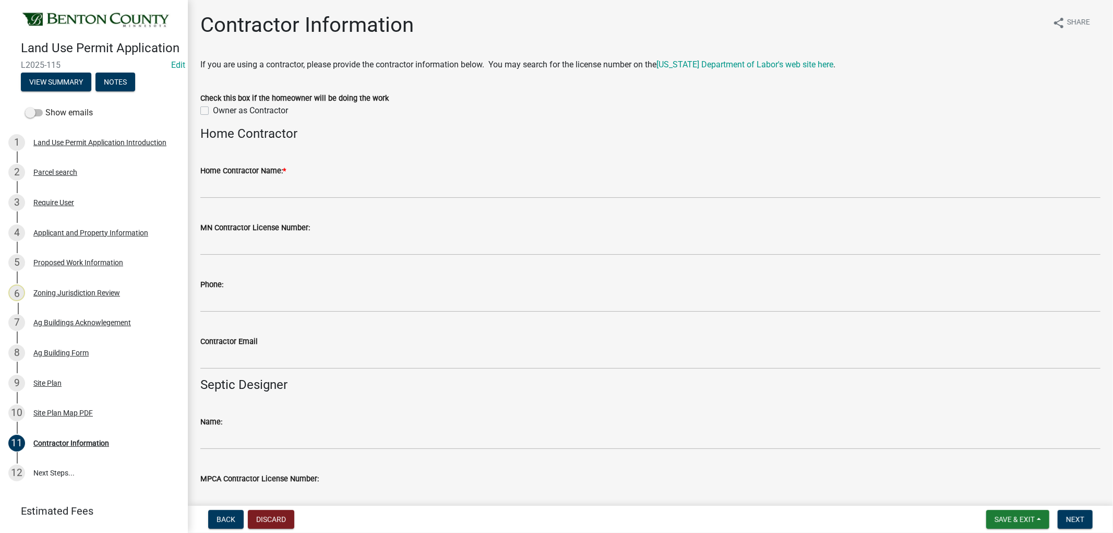
click at [213, 111] on label "Owner as Contractor" at bounding box center [250, 110] width 75 height 13
click at [213, 111] on input "Owner as Contractor" at bounding box center [216, 107] width 7 height 7
checkbox input "true"
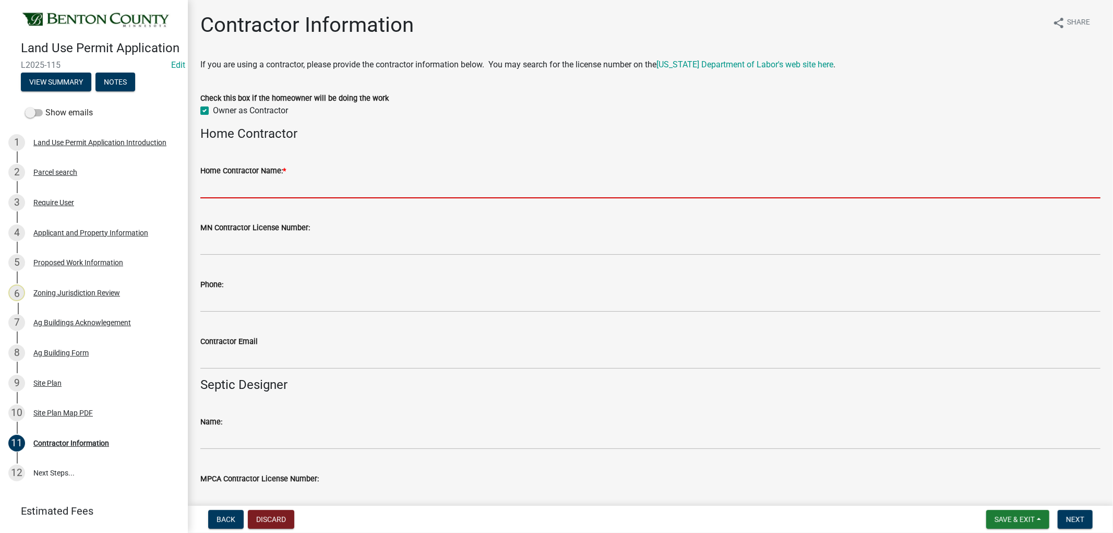
click at [228, 183] on input "Home Contractor Name: *" at bounding box center [650, 187] width 900 height 21
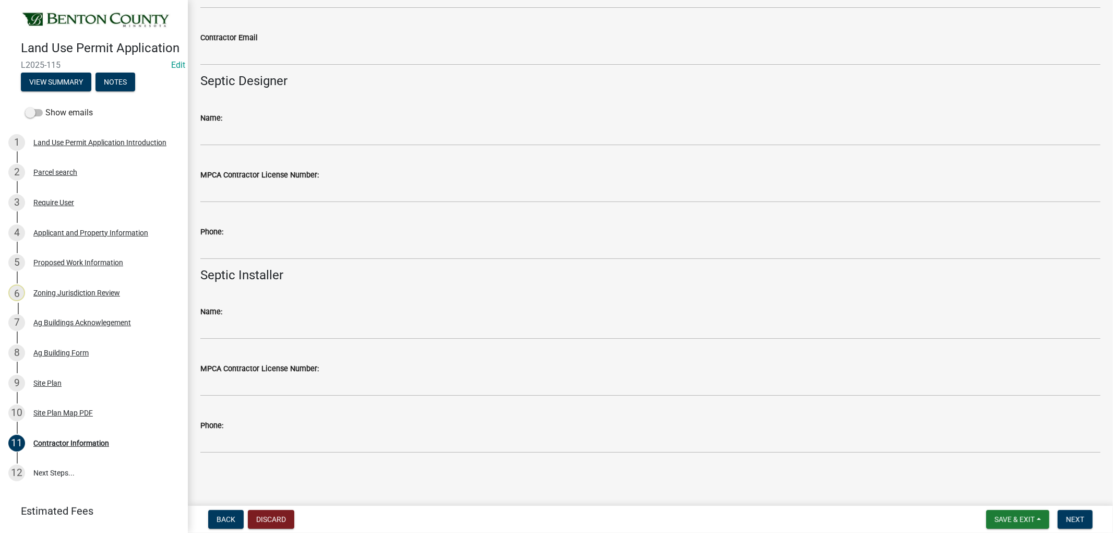
scroll to position [304, 0]
type input "[PERSON_NAME]"
click at [1087, 514] on button "Next" at bounding box center [1075, 519] width 35 height 19
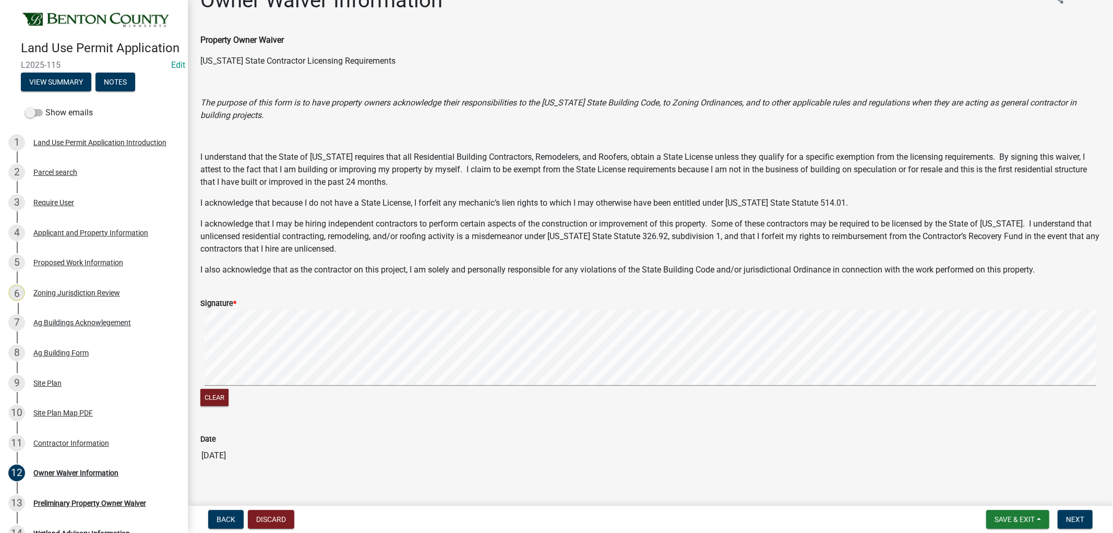
scroll to position [38, 0]
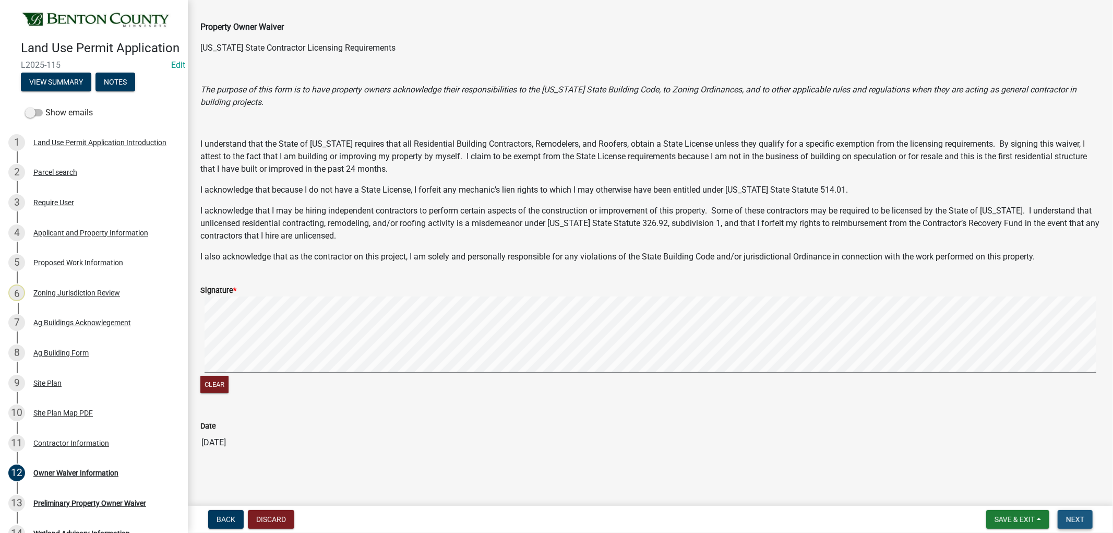
click at [1082, 519] on span "Next" at bounding box center [1075, 519] width 18 height 8
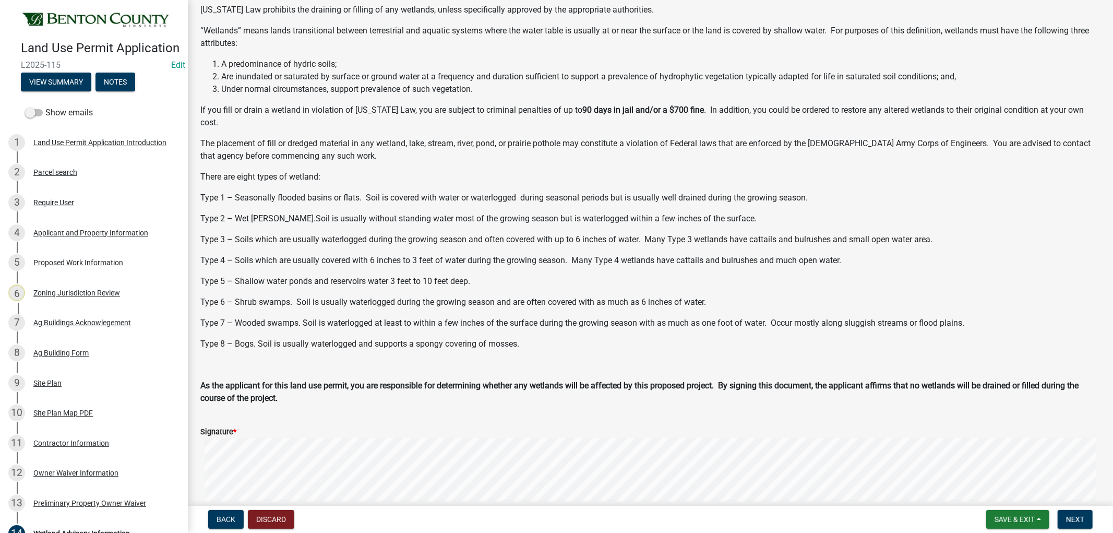
scroll to position [217, 0]
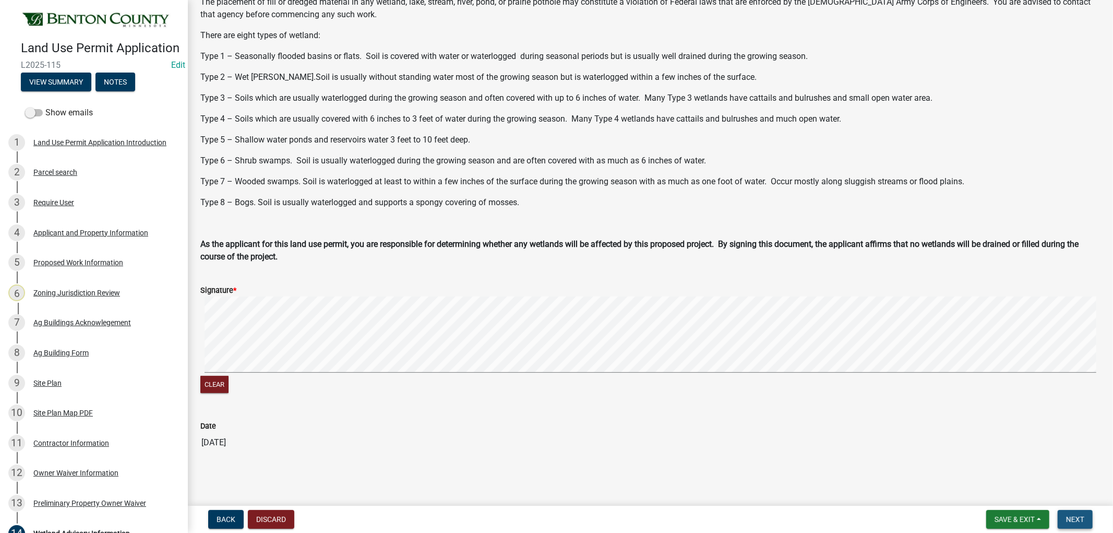
click at [1082, 513] on button "Next" at bounding box center [1075, 519] width 35 height 19
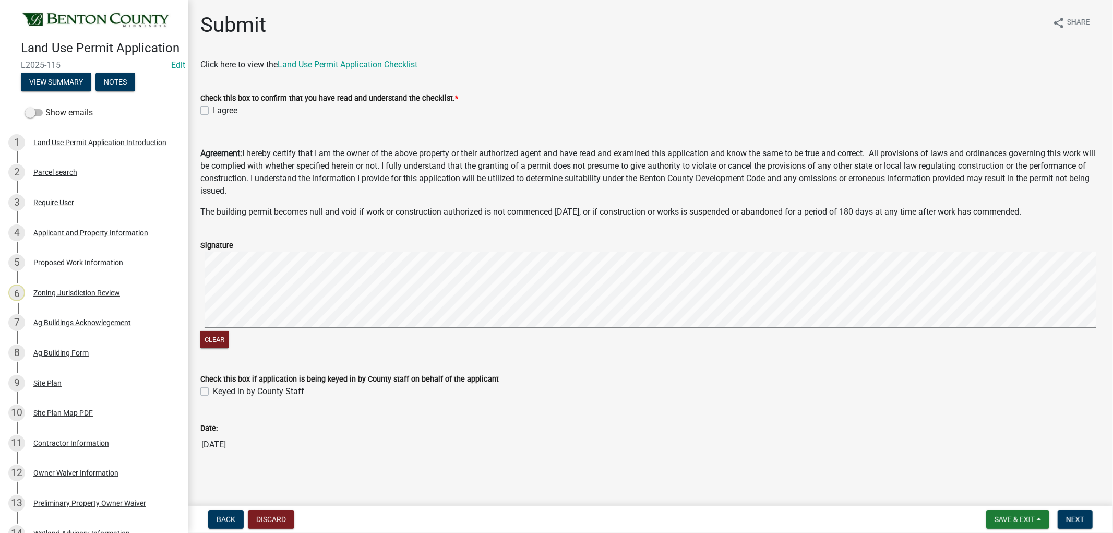
click at [213, 110] on label "I agree" at bounding box center [225, 110] width 25 height 13
click at [213, 110] on input "I agree" at bounding box center [216, 107] width 7 height 7
checkbox input "true"
click at [213, 394] on label "Keyed in by County Staff" at bounding box center [258, 391] width 91 height 13
click at [213, 392] on input "Keyed in by County Staff" at bounding box center [216, 388] width 7 height 7
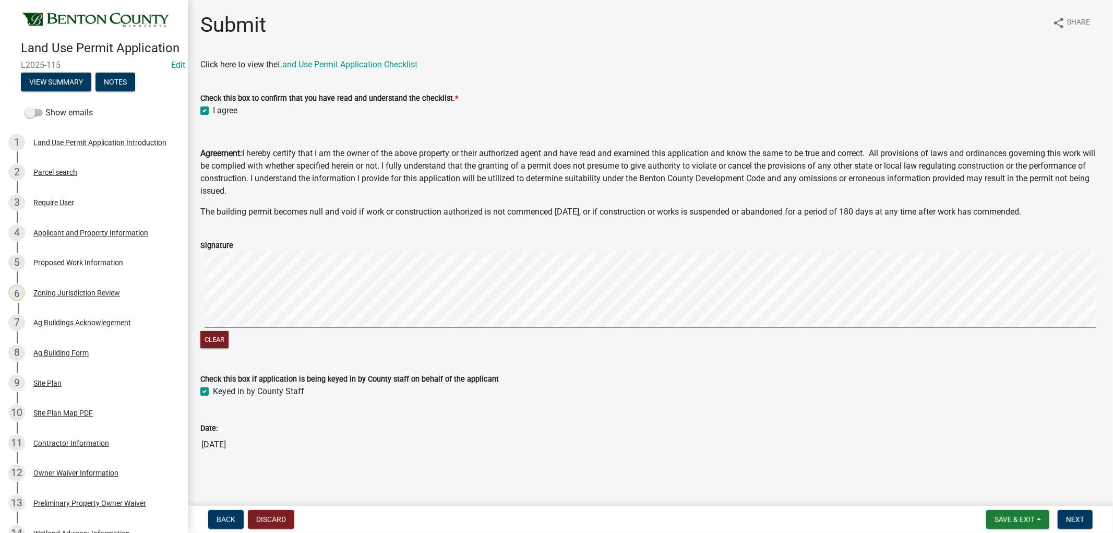
checkbox input "true"
click at [1080, 523] on span "Next" at bounding box center [1075, 519] width 18 height 8
